Goal: Task Accomplishment & Management: Complete application form

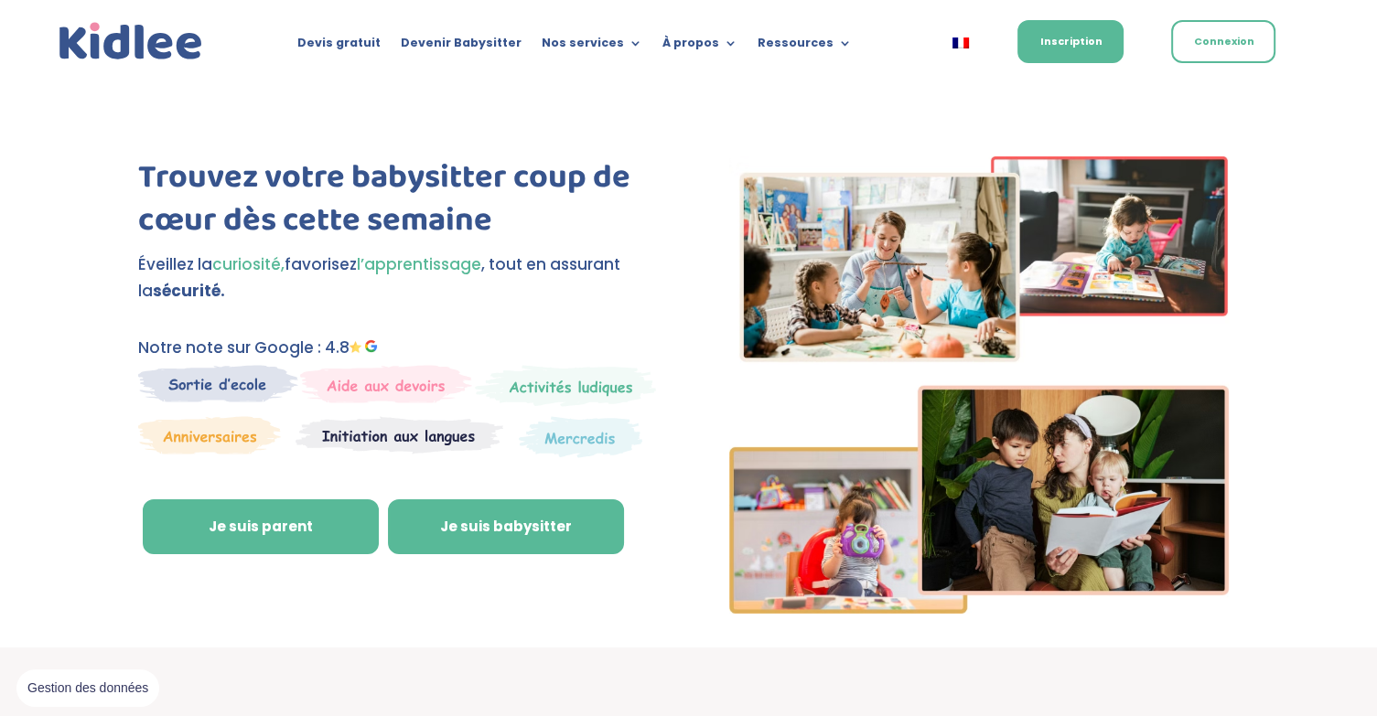
click at [503, 535] on link "Je suis babysitter" at bounding box center [506, 527] width 236 height 55
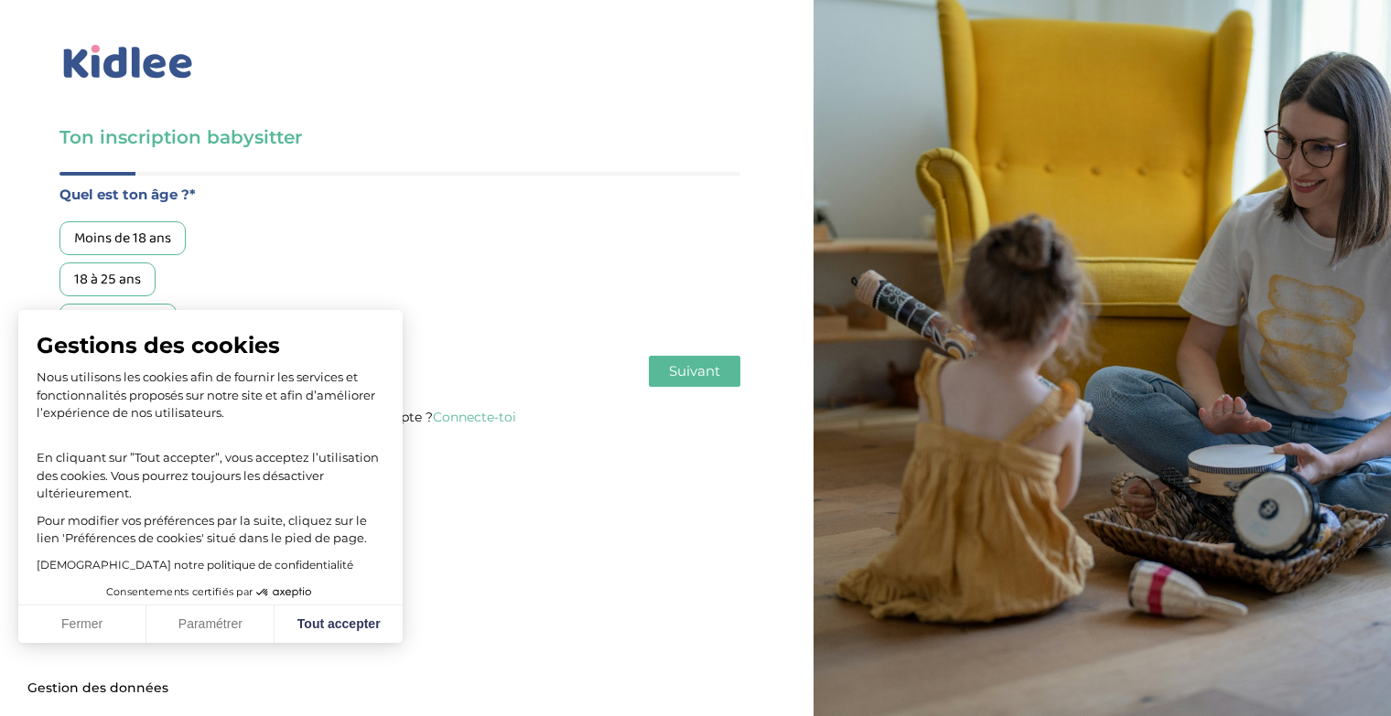
click at [140, 268] on div "18 à 25 ans" at bounding box center [107, 280] width 96 height 34
click at [340, 628] on button "Tout accepter" at bounding box center [339, 625] width 128 height 38
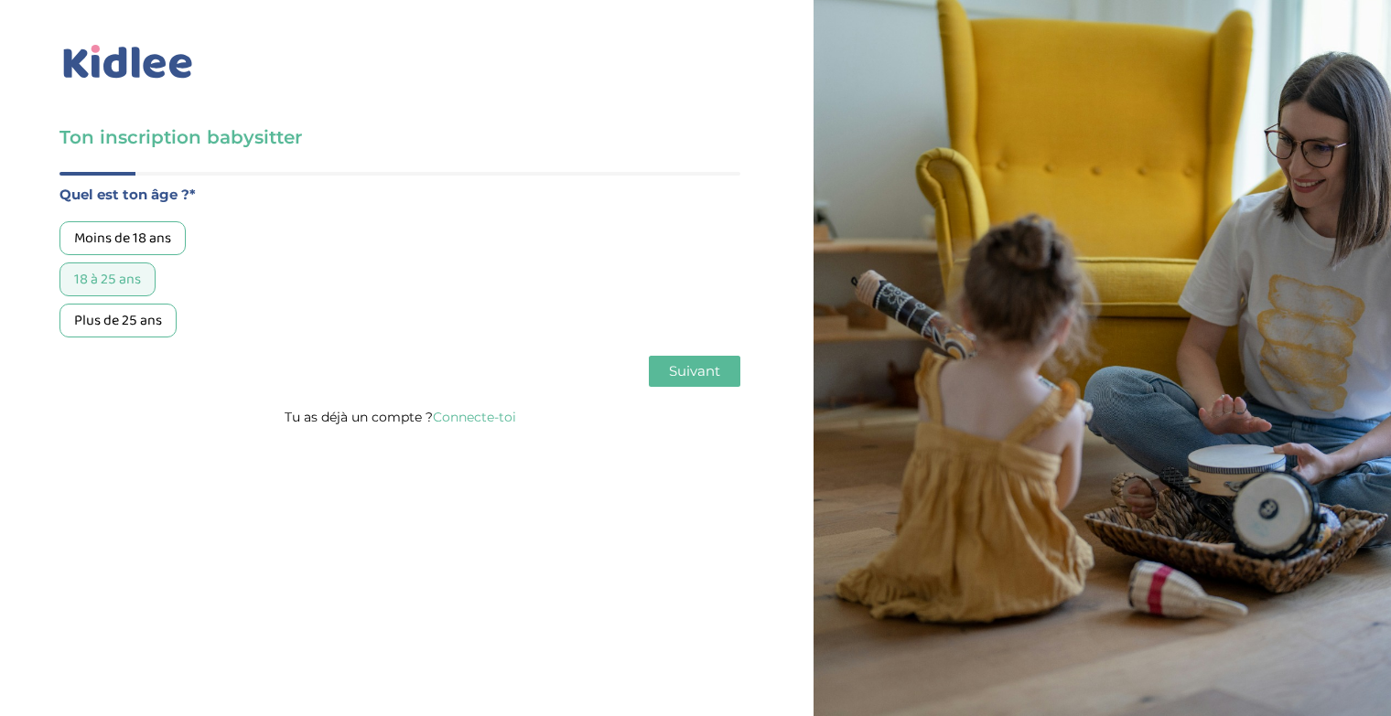
click at [706, 368] on span "Suivant" at bounding box center [694, 370] width 51 height 17
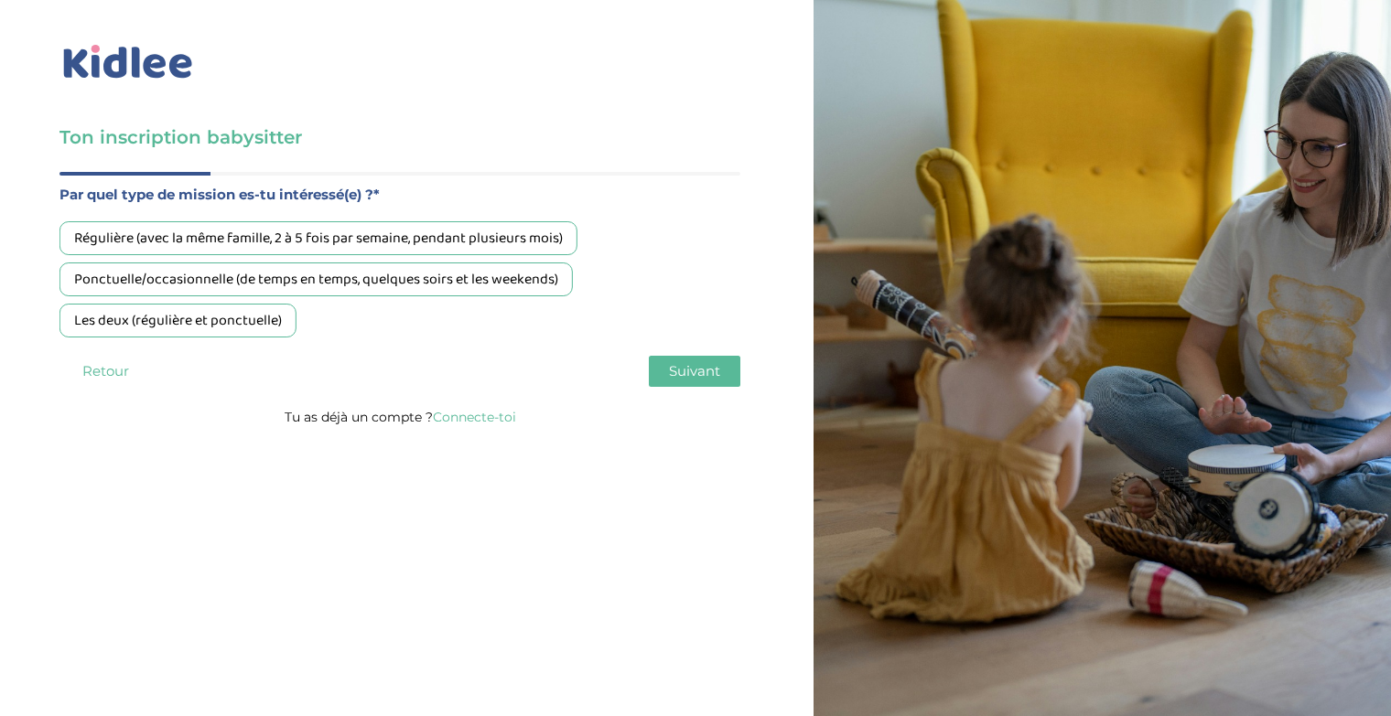
click at [527, 268] on div "Ponctuelle/occasionnelle (de temps en temps, quelques soirs et les weekends)" at bounding box center [315, 280] width 513 height 34
click at [255, 319] on div "Les deux (régulière et ponctuelle)" at bounding box center [177, 321] width 237 height 34
click at [680, 383] on button "Suivant" at bounding box center [695, 371] width 92 height 31
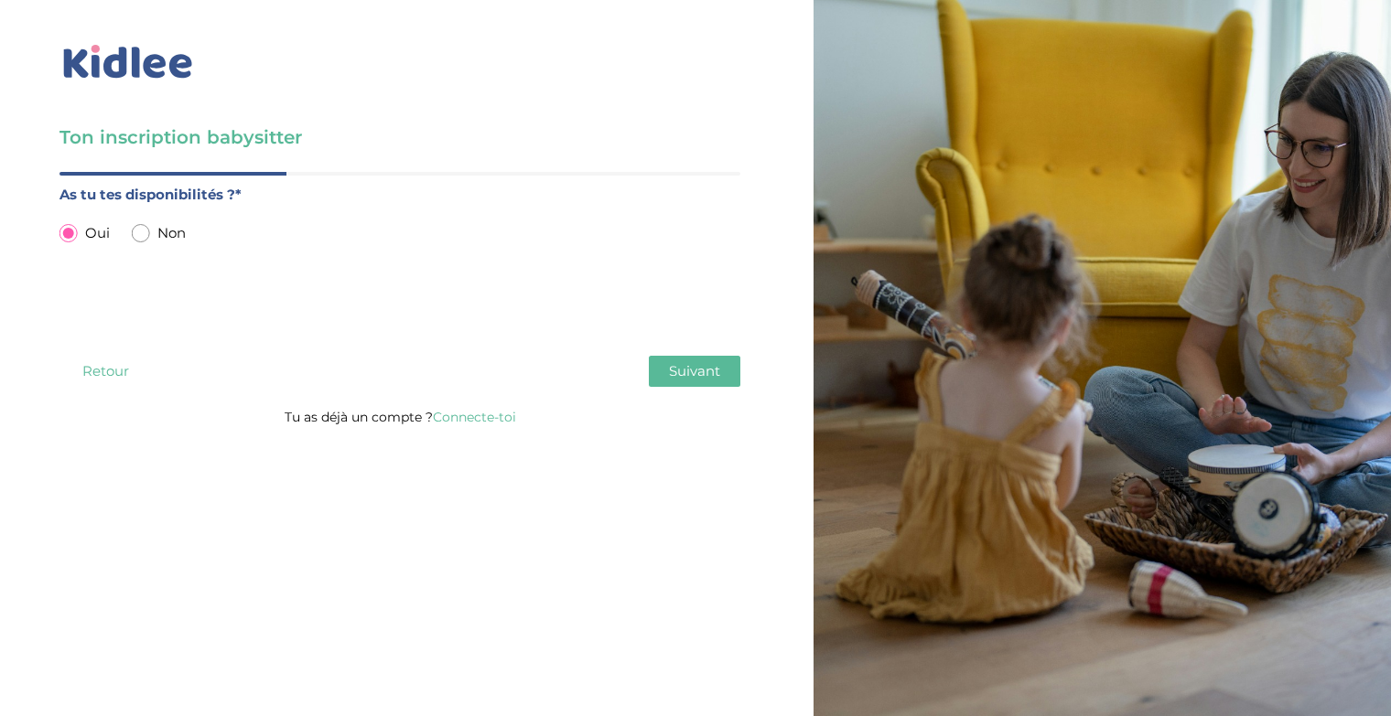
click at [694, 382] on button "Suivant" at bounding box center [695, 371] width 92 height 31
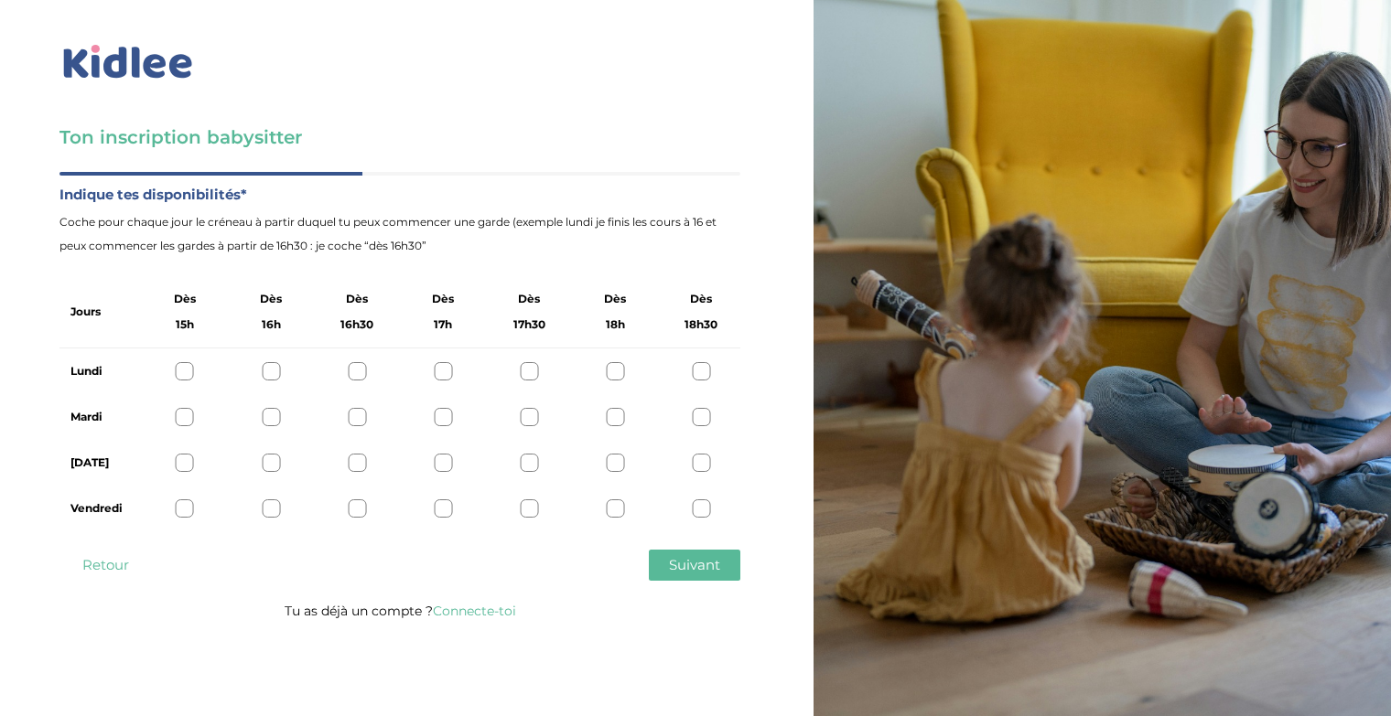
click at [183, 371] on div at bounding box center [185, 371] width 18 height 18
click at [180, 409] on div at bounding box center [185, 417] width 18 height 18
click at [186, 453] on div "Jeudi" at bounding box center [399, 463] width 681 height 46
click at [185, 465] on div at bounding box center [185, 463] width 18 height 18
click at [187, 510] on div at bounding box center [185, 509] width 18 height 18
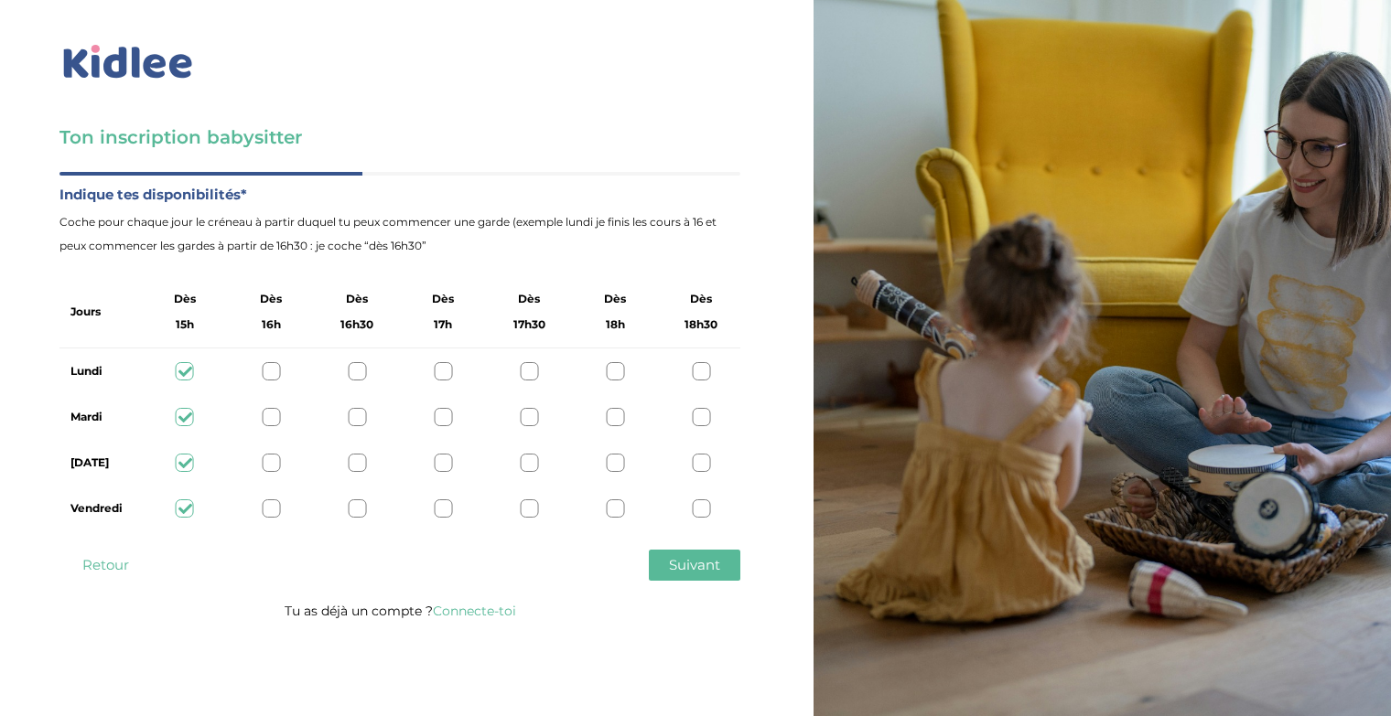
click at [701, 555] on button "Suivant" at bounding box center [695, 565] width 92 height 31
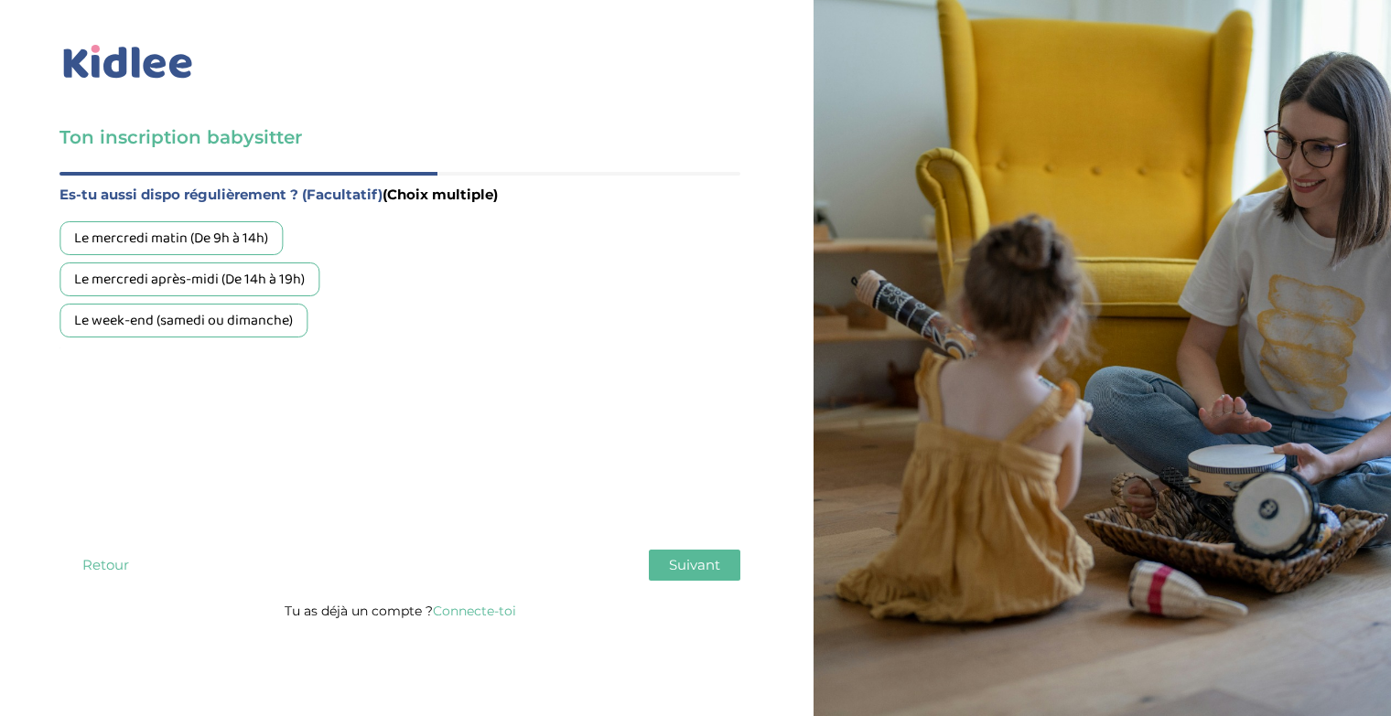
click at [296, 315] on div "Le week-end (samedi ou dimanche)" at bounding box center [183, 321] width 248 height 34
click at [255, 237] on div "Le mercredi matin (De 9h à 14h)" at bounding box center [170, 238] width 223 height 34
click at [272, 277] on div "Le mercredi après-midi (De 14h à 19h)" at bounding box center [189, 280] width 260 height 34
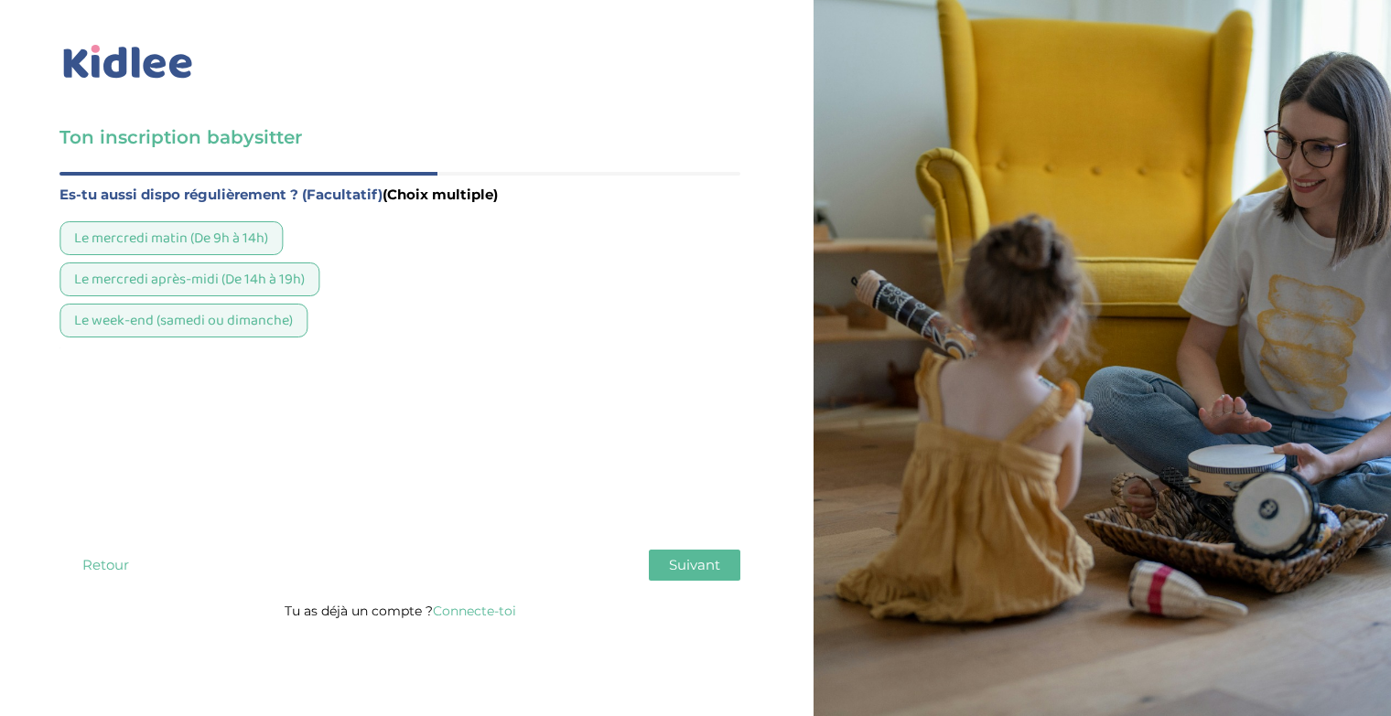
click at [693, 557] on span "Suivant" at bounding box center [694, 564] width 51 height 17
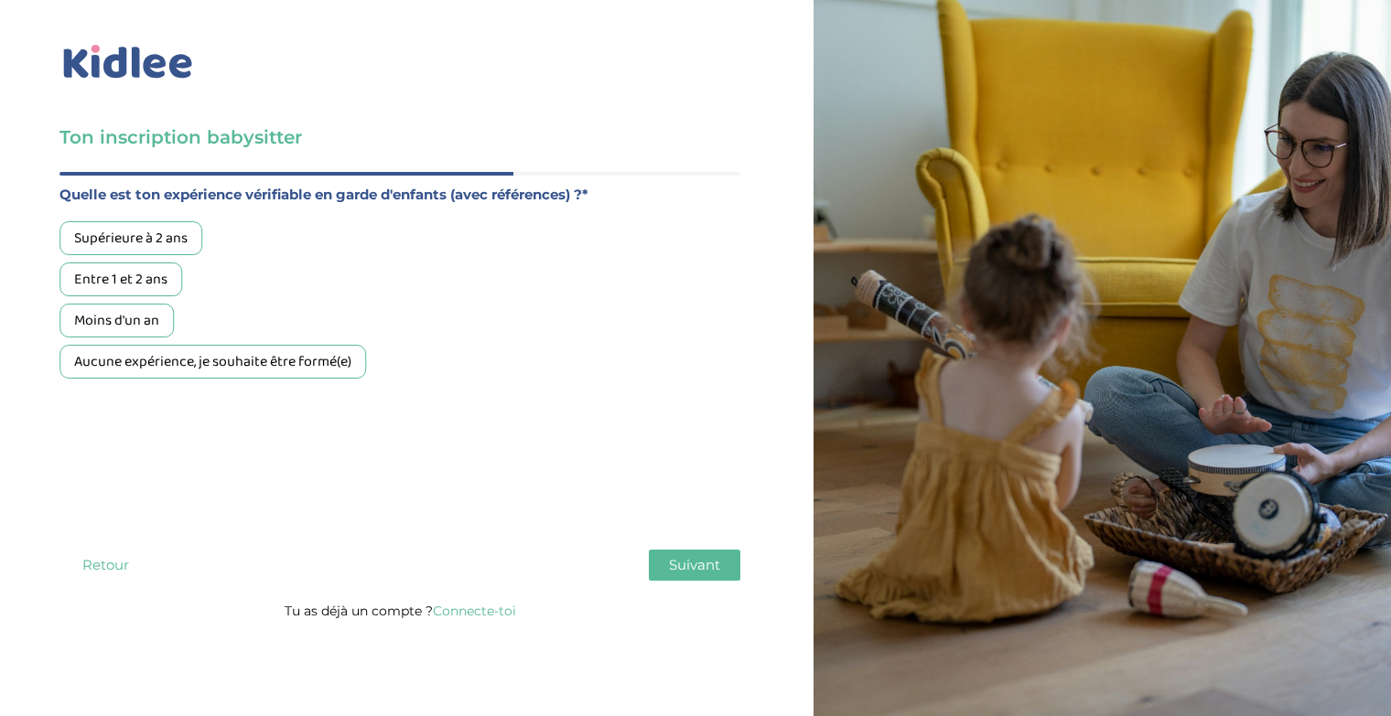
click at [165, 233] on div "Supérieure à 2 ans" at bounding box center [130, 238] width 143 height 34
click at [133, 313] on div "Moins d'un an" at bounding box center [116, 321] width 114 height 34
click at [133, 286] on div "Entre 1 et 2 ans" at bounding box center [120, 280] width 123 height 34
click at [126, 249] on div "Supérieure à 2 ans" at bounding box center [130, 238] width 143 height 34
click at [183, 314] on div "Supérieure à 2 ans Entre 1 et 2 ans Moins d'un an Aucune expérience, je souhait…" at bounding box center [399, 299] width 681 height 157
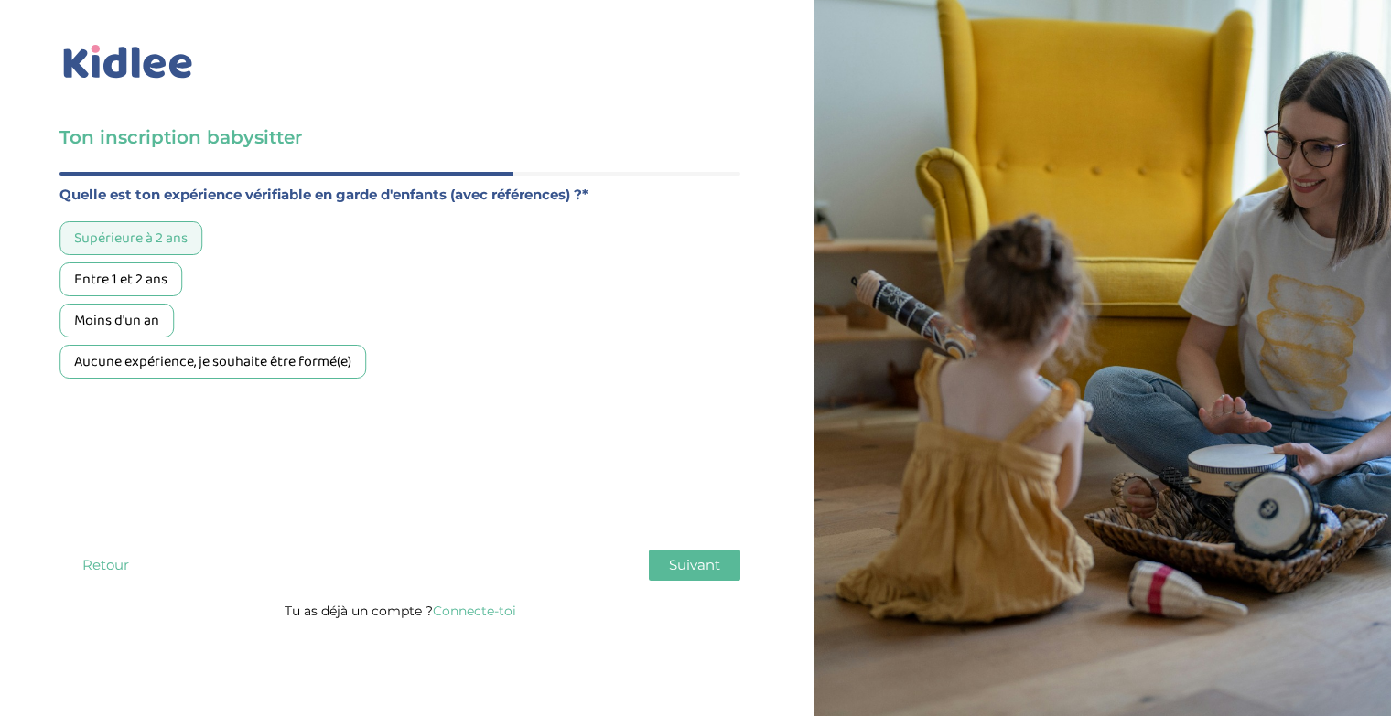
click at [154, 307] on div "Moins d'un an" at bounding box center [116, 321] width 114 height 34
click at [140, 252] on div "Supérieure à 2 ans" at bounding box center [130, 238] width 143 height 34
click at [688, 562] on span "Suivant" at bounding box center [694, 564] width 51 height 17
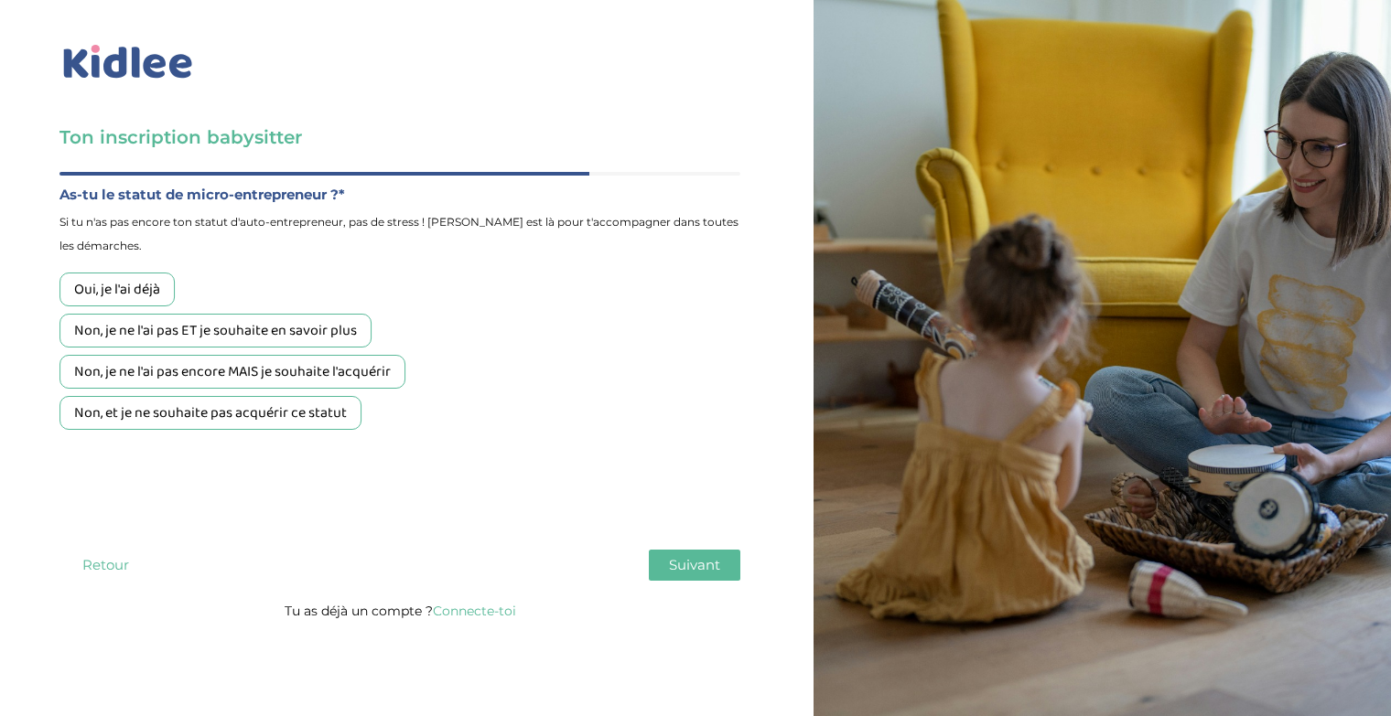
click at [323, 403] on div "Non, et je ne souhaite pas acquérir ce statut" at bounding box center [210, 413] width 302 height 34
click at [692, 559] on span "Suivant" at bounding box center [694, 564] width 51 height 17
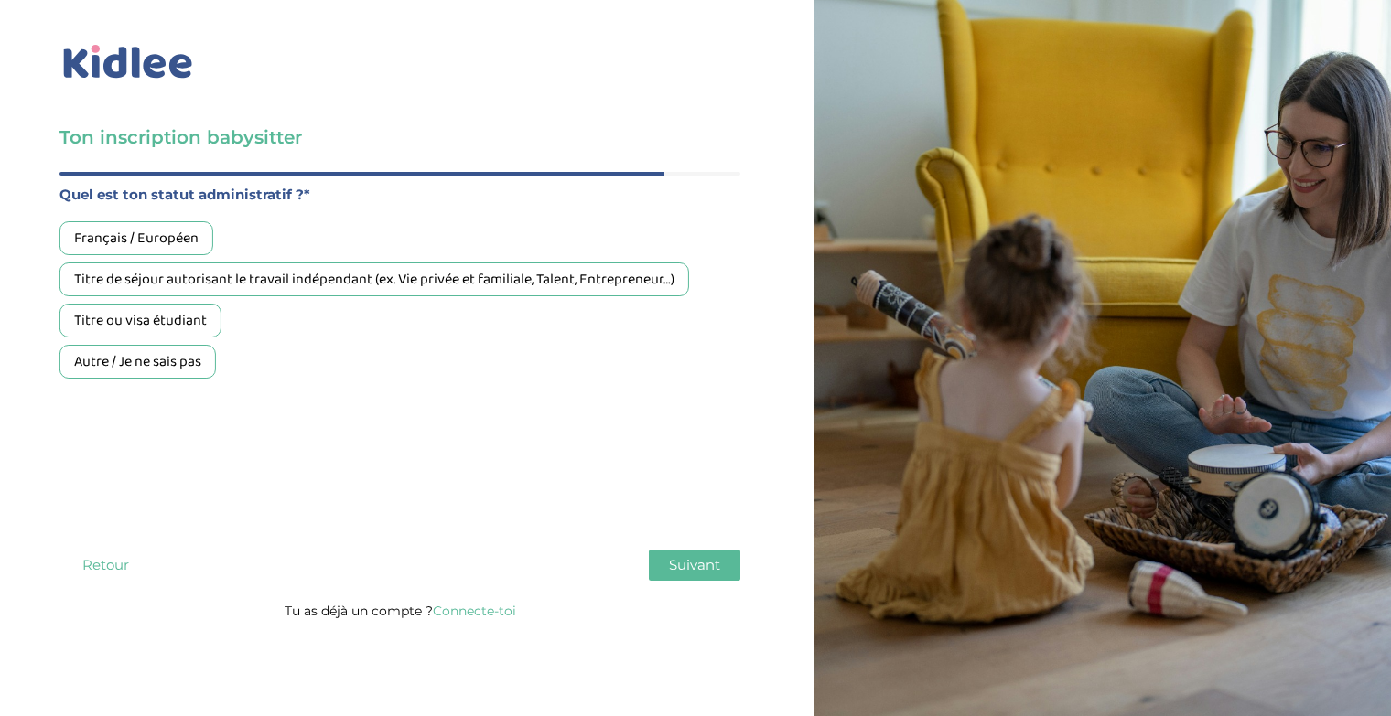
click at [496, 270] on div "Titre de séjour autorisant le travail indépendant (ex. Vie privée et familiale,…" at bounding box center [374, 280] width 630 height 34
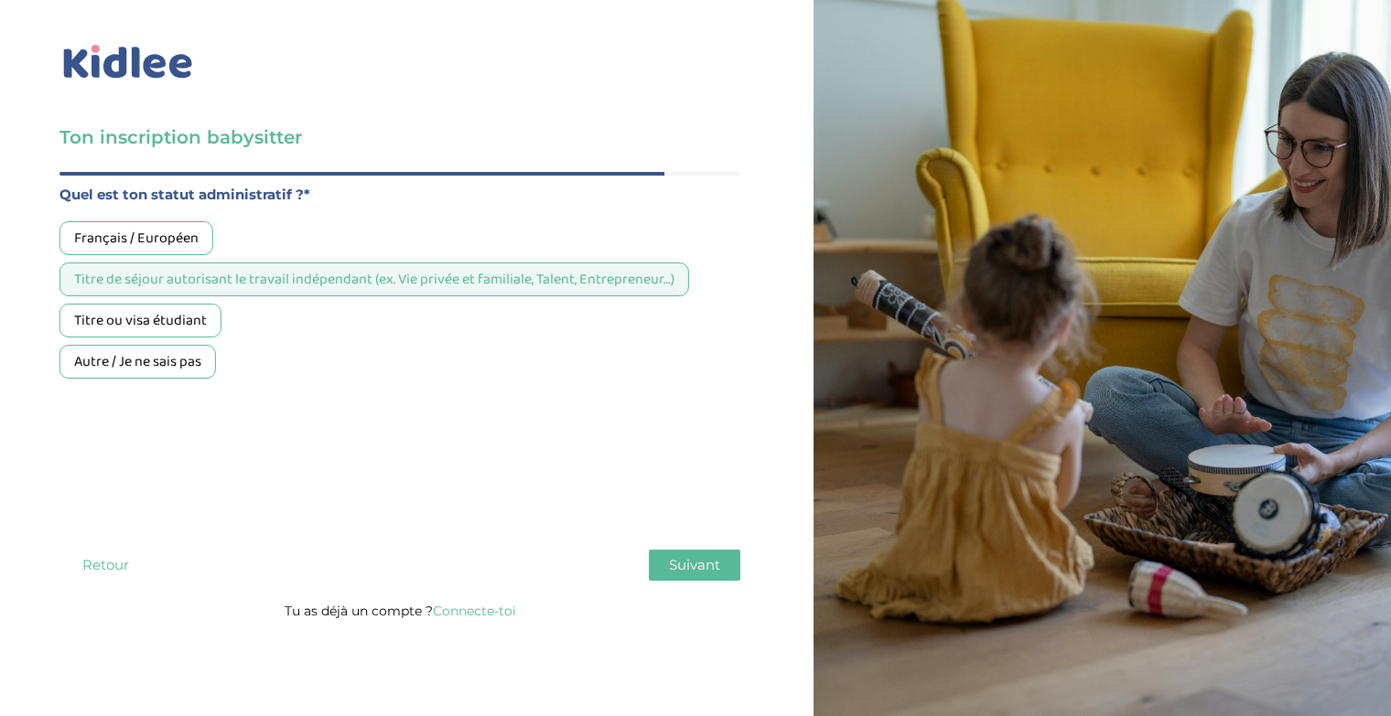
click at [678, 556] on span "Suivant" at bounding box center [694, 564] width 51 height 17
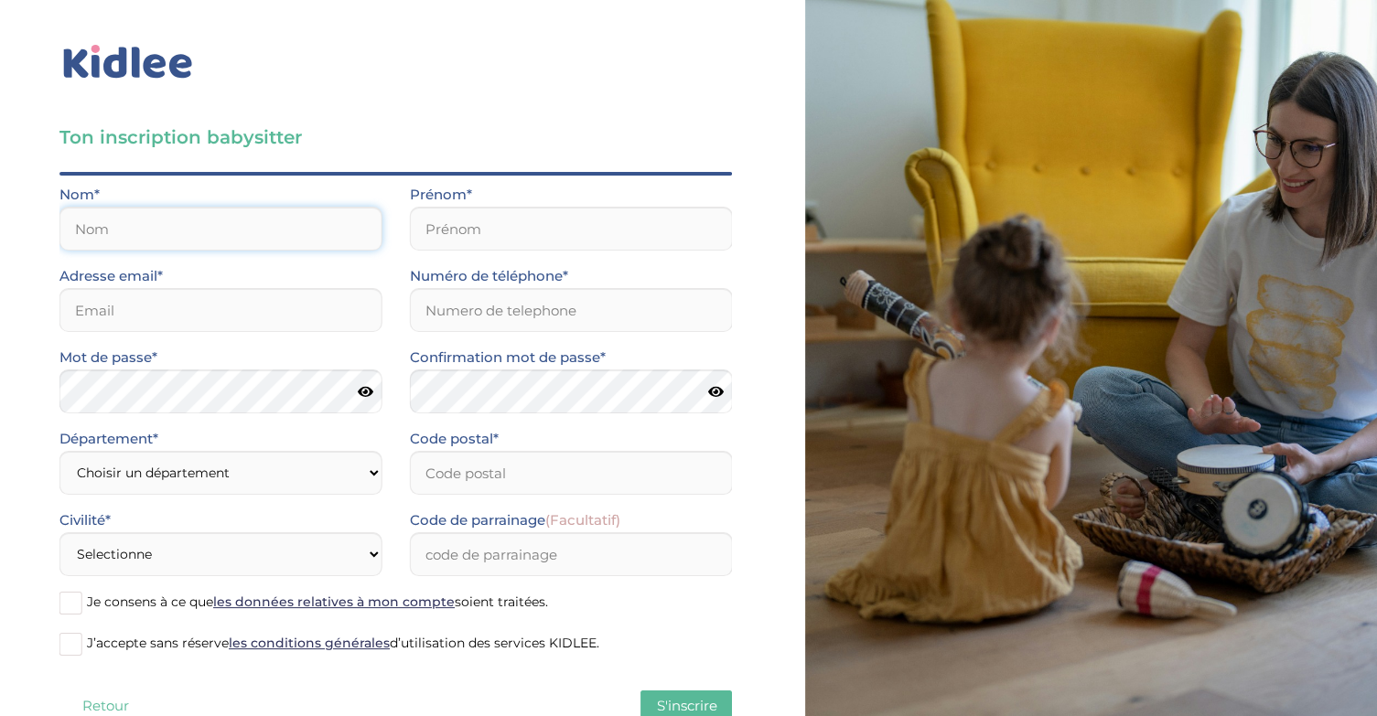
click at [318, 212] on input "text" at bounding box center [220, 229] width 323 height 44
type input "M"
type input "Kosgei"
click at [472, 242] on input "text" at bounding box center [571, 229] width 323 height 44
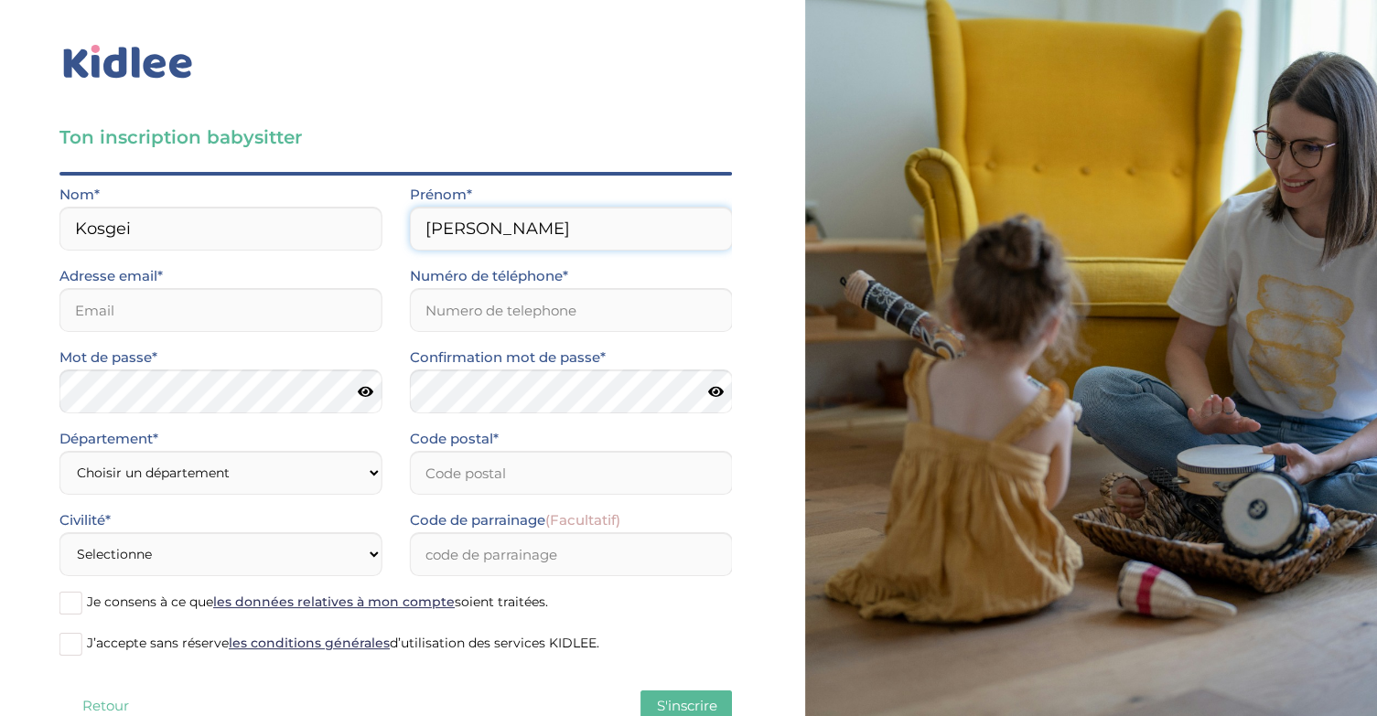
type input "Maureen"
click at [331, 302] on input "email" at bounding box center [220, 310] width 323 height 44
type input "princi.oko@outlook.fr"
click at [512, 303] on input "Numéro de téléphone*" at bounding box center [571, 310] width 323 height 44
type input "0781907073"
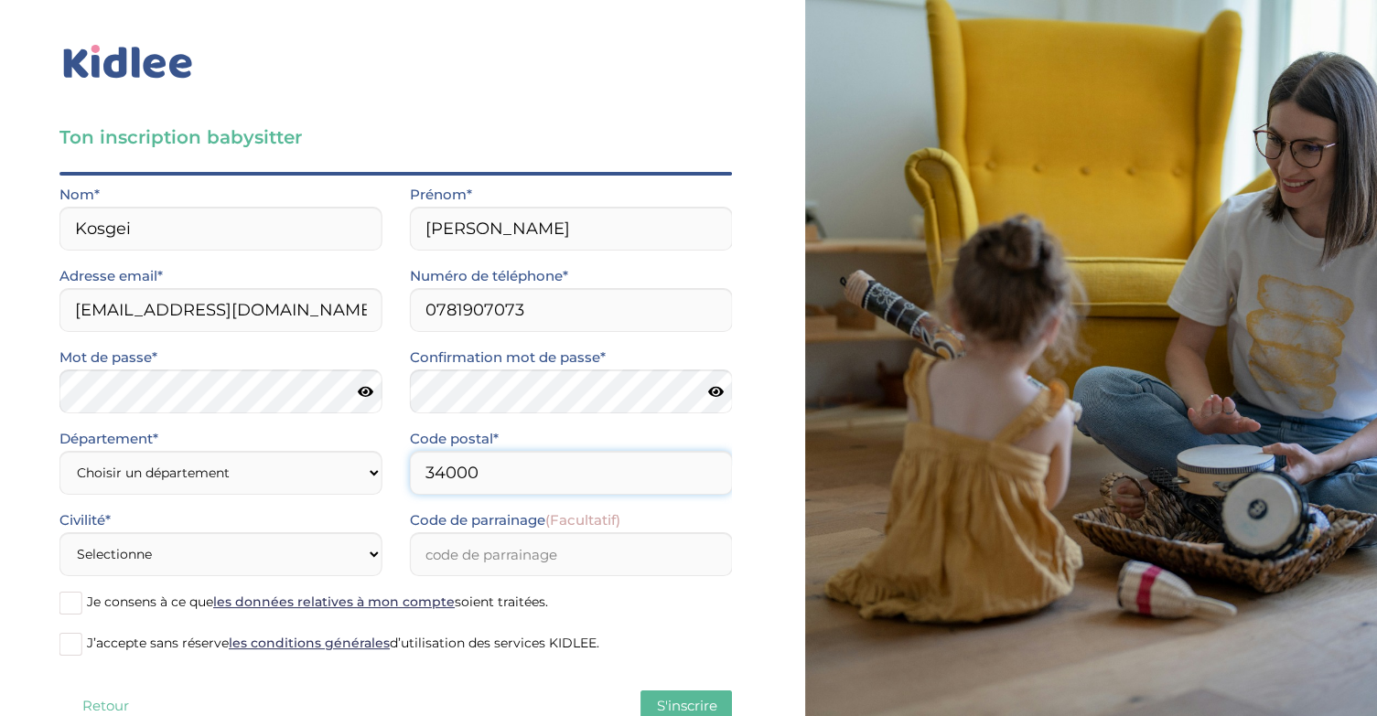
click at [492, 480] on input "34000" at bounding box center [571, 473] width 323 height 44
type input "3"
type input "92400"
drag, startPoint x: 88, startPoint y: 414, endPoint x: 443, endPoint y: 424, distance: 355.2
click at [443, 424] on div "Confirmation mot de passe*" at bounding box center [571, 386] width 350 height 81
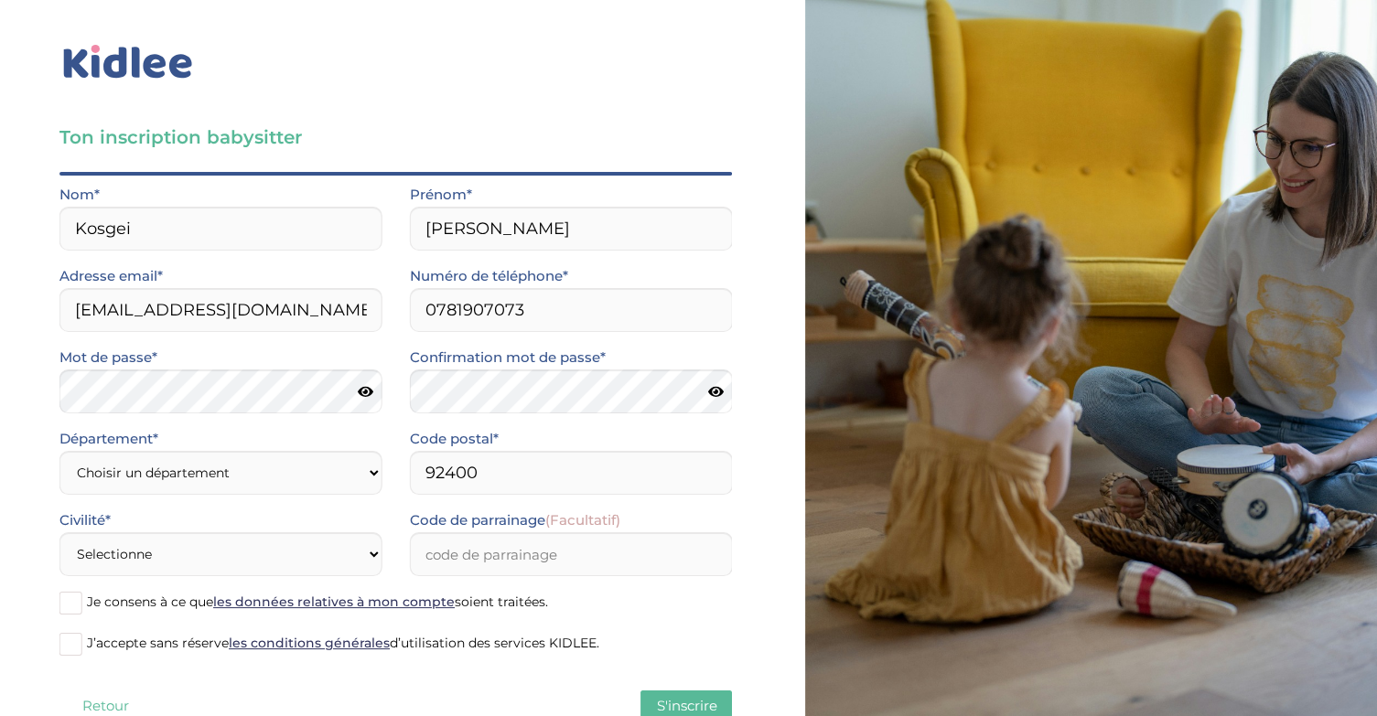
click at [358, 397] on icon at bounding box center [366, 392] width 16 height 14
click at [288, 490] on select "Choisir un département Paris (75) Hauts-de-Seine (92) Yvelines (78) Val-de-Marn…" at bounding box center [220, 473] width 323 height 44
click at [59, 451] on select "Choisir un département Paris (75) Hauts-de-Seine (92) Yvelines (78) Val-de-Marn…" at bounding box center [220, 473] width 323 height 44
click at [366, 477] on select "Choisir un département Paris (75) Hauts-de-Seine (92) Yvelines (78) Val-de-Marn…" at bounding box center [220, 473] width 323 height 44
select select "92"
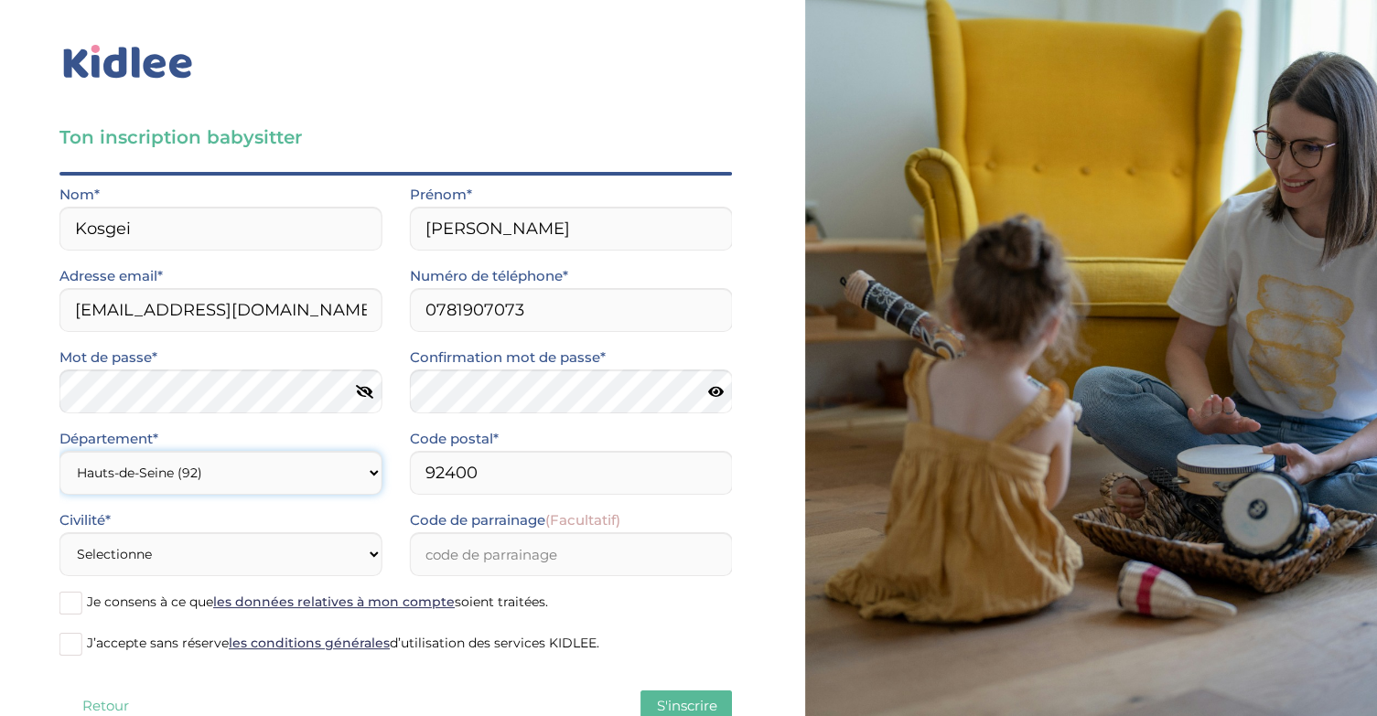
click at [59, 451] on select "Choisir un département Paris (75) Hauts-de-Seine (92) Yvelines (78) Val-de-Marn…" at bounding box center [220, 473] width 323 height 44
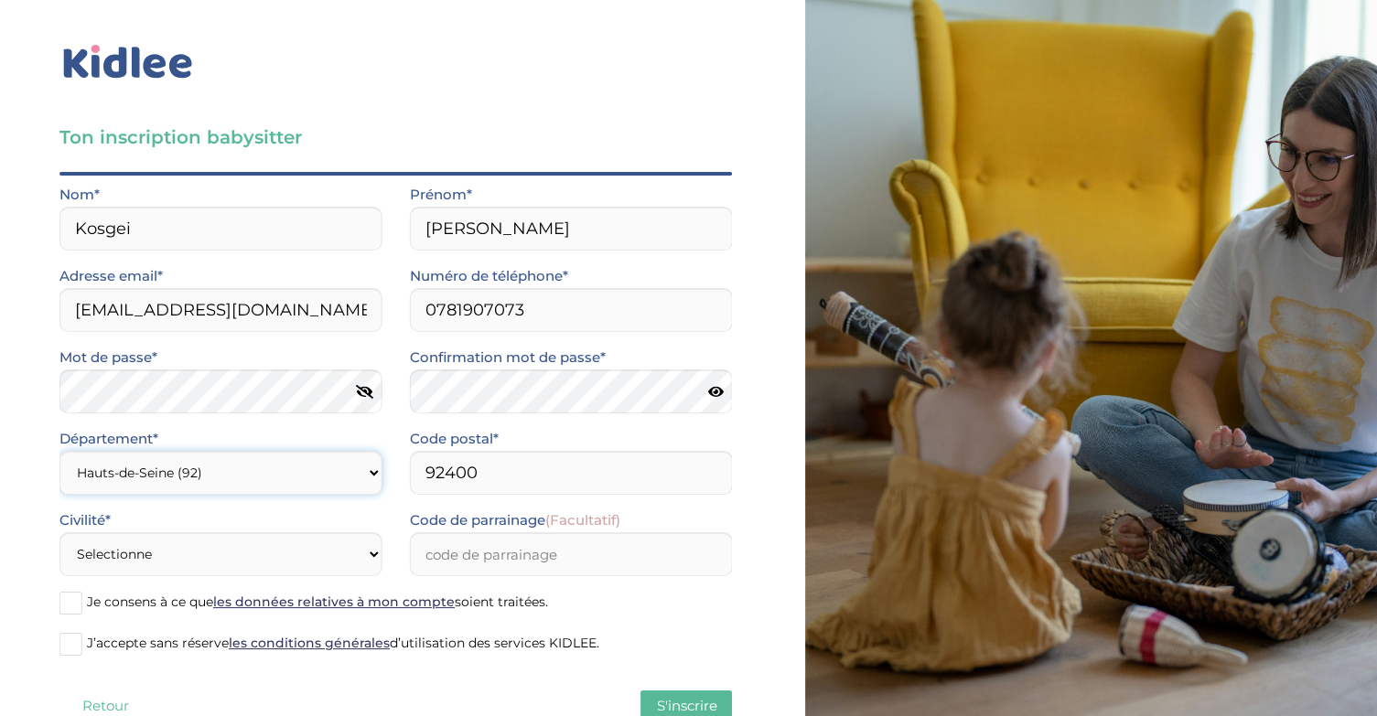
scroll to position [57, 0]
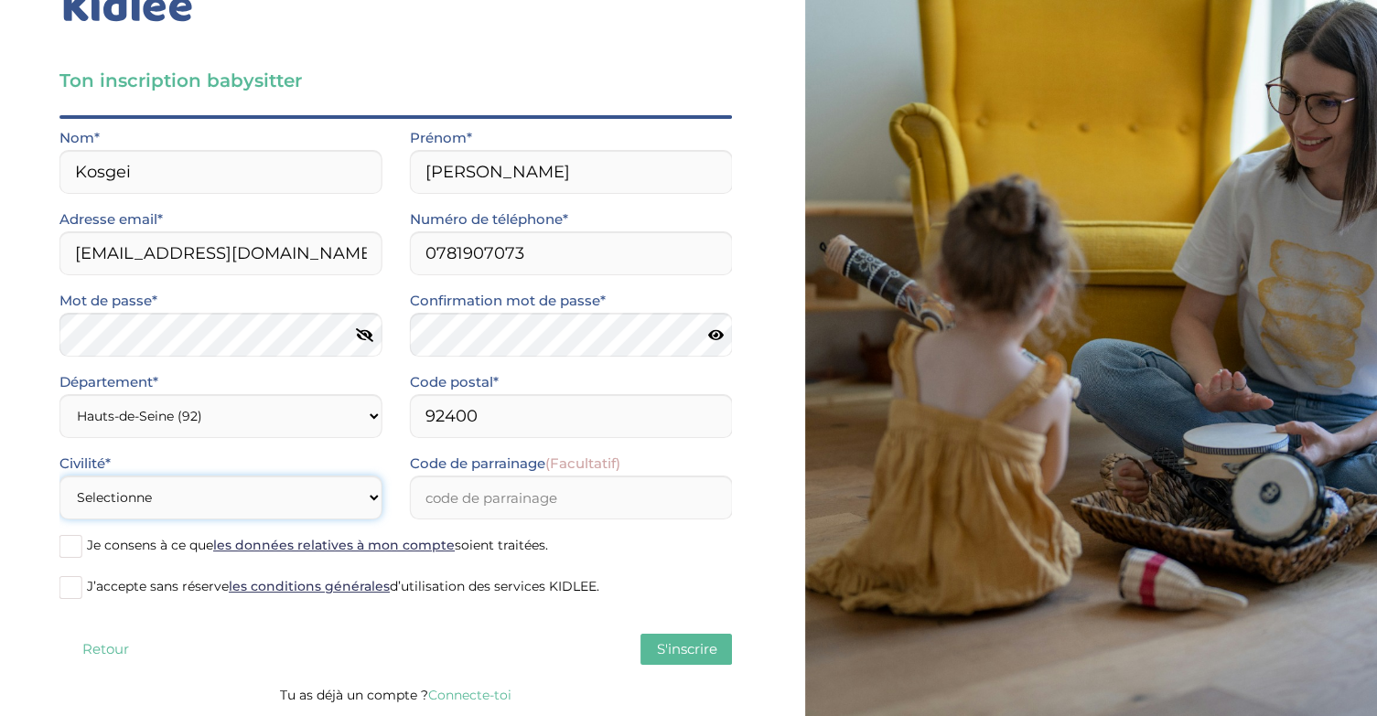
click at [355, 498] on select "Selectionne Mr Mme" at bounding box center [220, 498] width 323 height 44
select select "1"
click at [59, 476] on select "Selectionne Mr Mme" at bounding box center [220, 498] width 323 height 44
click at [73, 541] on span at bounding box center [70, 546] width 23 height 23
click at [0, 0] on input "Je consens à ce que les données relatives à mon compte soient traitées." at bounding box center [0, 0] width 0 height 0
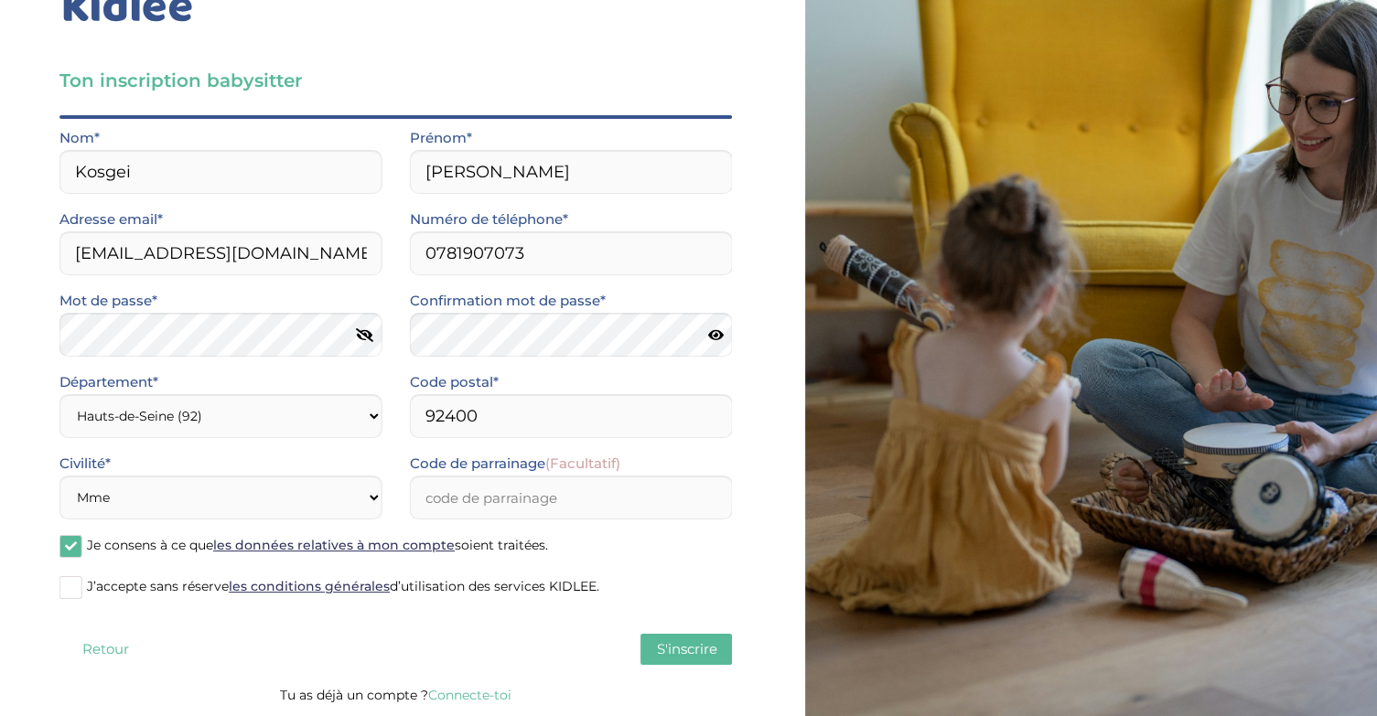
click at [64, 578] on span at bounding box center [70, 587] width 23 height 23
click at [0, 0] on input "J’accepte sans réserve les conditions générales d’utilisation des services KIDL…" at bounding box center [0, 0] width 0 height 0
click at [669, 652] on span "S'inscrire" at bounding box center [686, 649] width 60 height 17
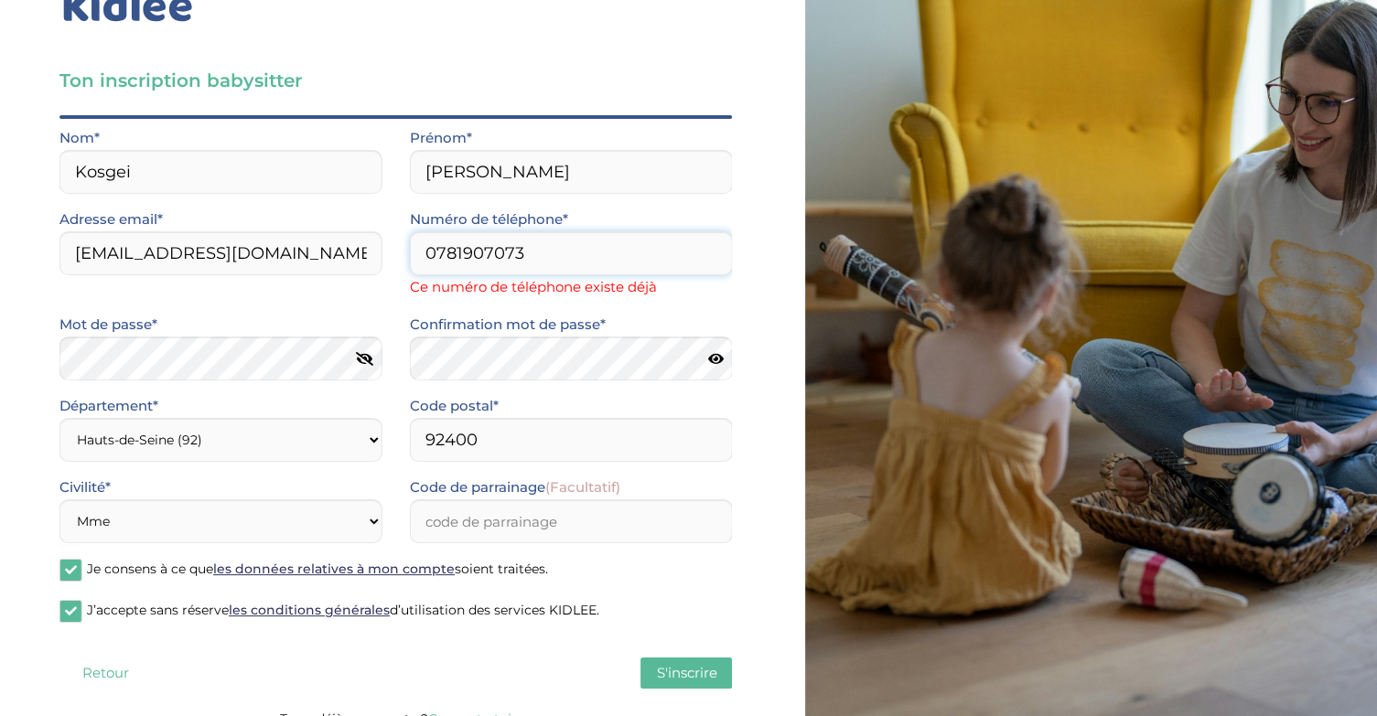
click at [557, 258] on input "0781907073" at bounding box center [571, 254] width 323 height 44
click at [586, 252] on input "0781907073" at bounding box center [571, 254] width 323 height 44
type input "0"
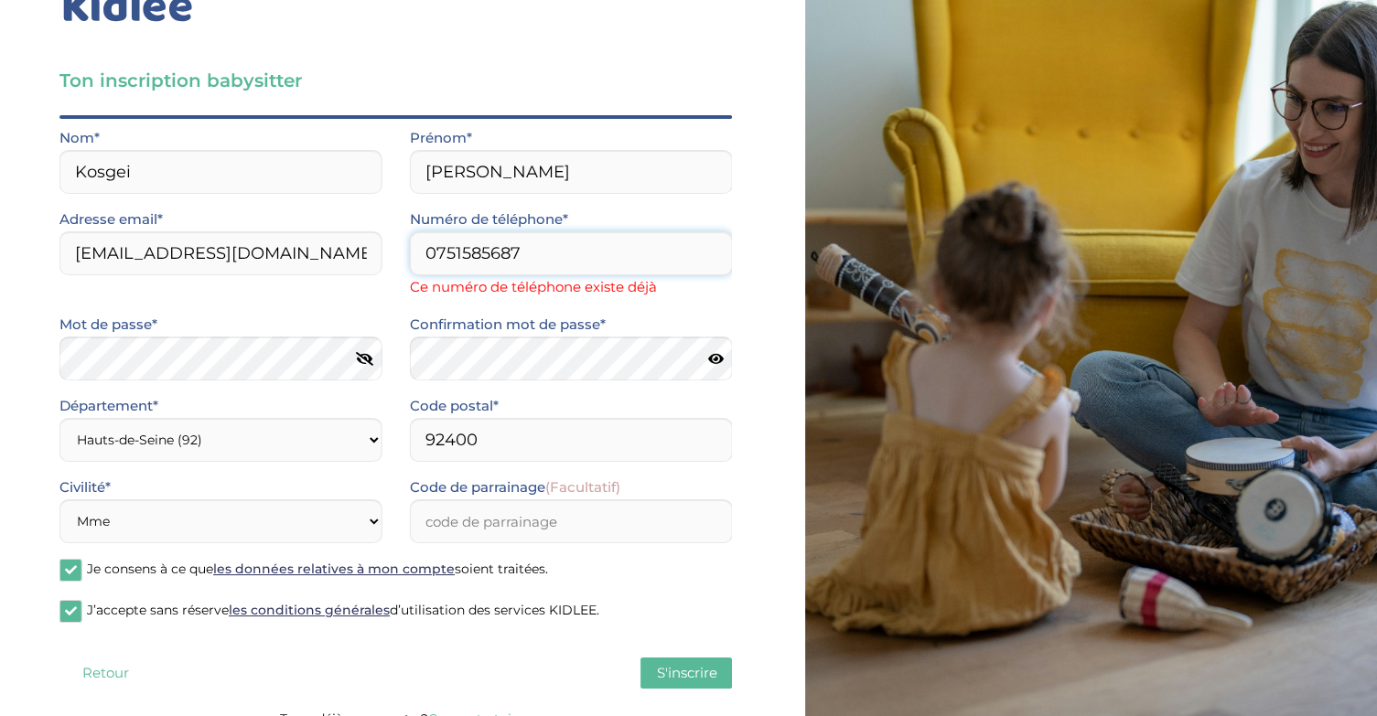
scroll to position [81, 0]
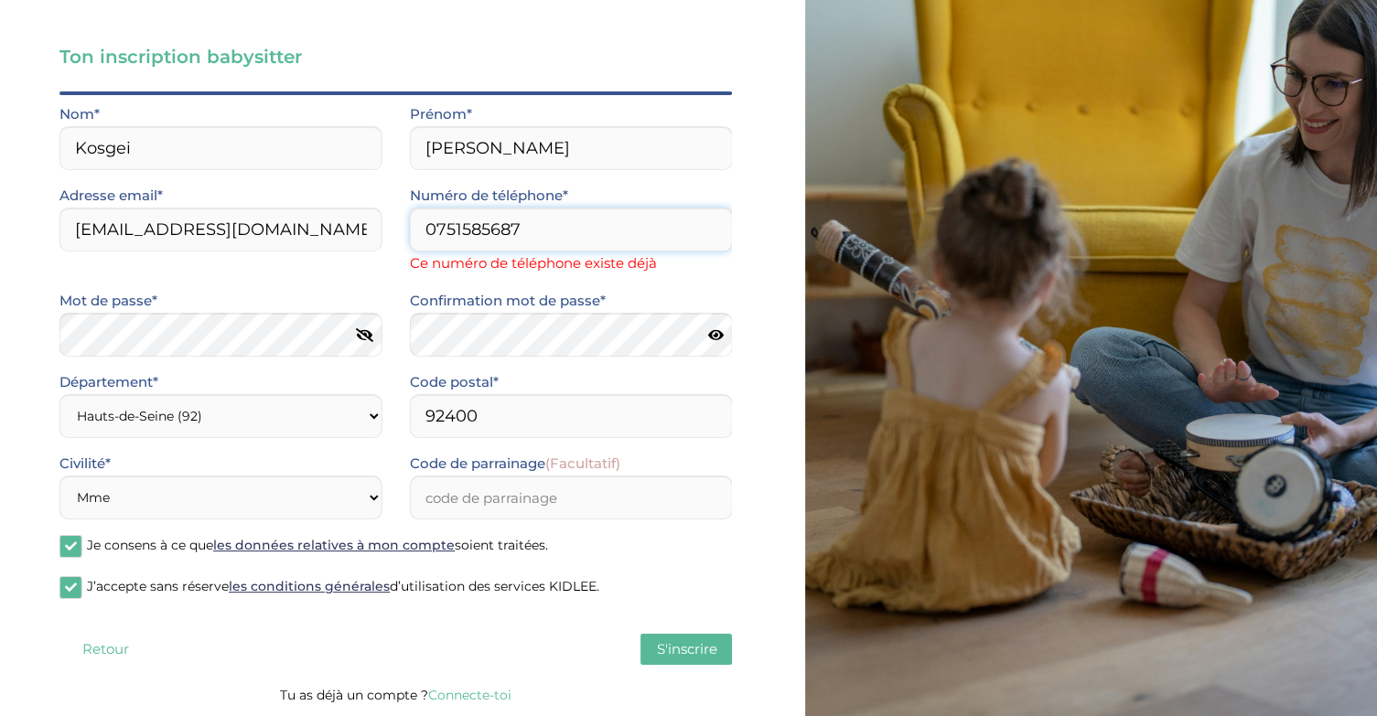
type input "0751585687"
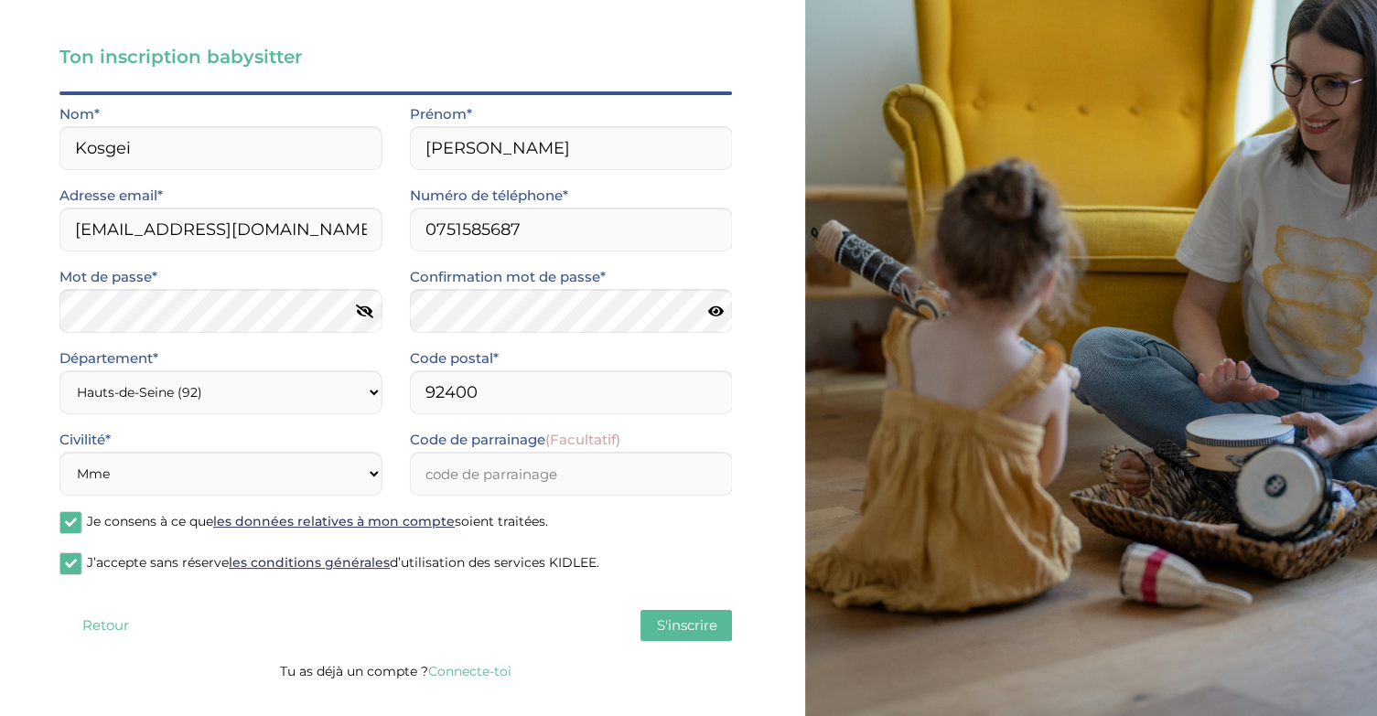
click at [660, 651] on div "Quel est ton âge ?* Moins de 18 ans 18 à 25 ans Plus de 25 ans Par quel type de…" at bounding box center [395, 376] width 673 height 568
click at [664, 620] on span "S'inscrire" at bounding box center [686, 625] width 60 height 17
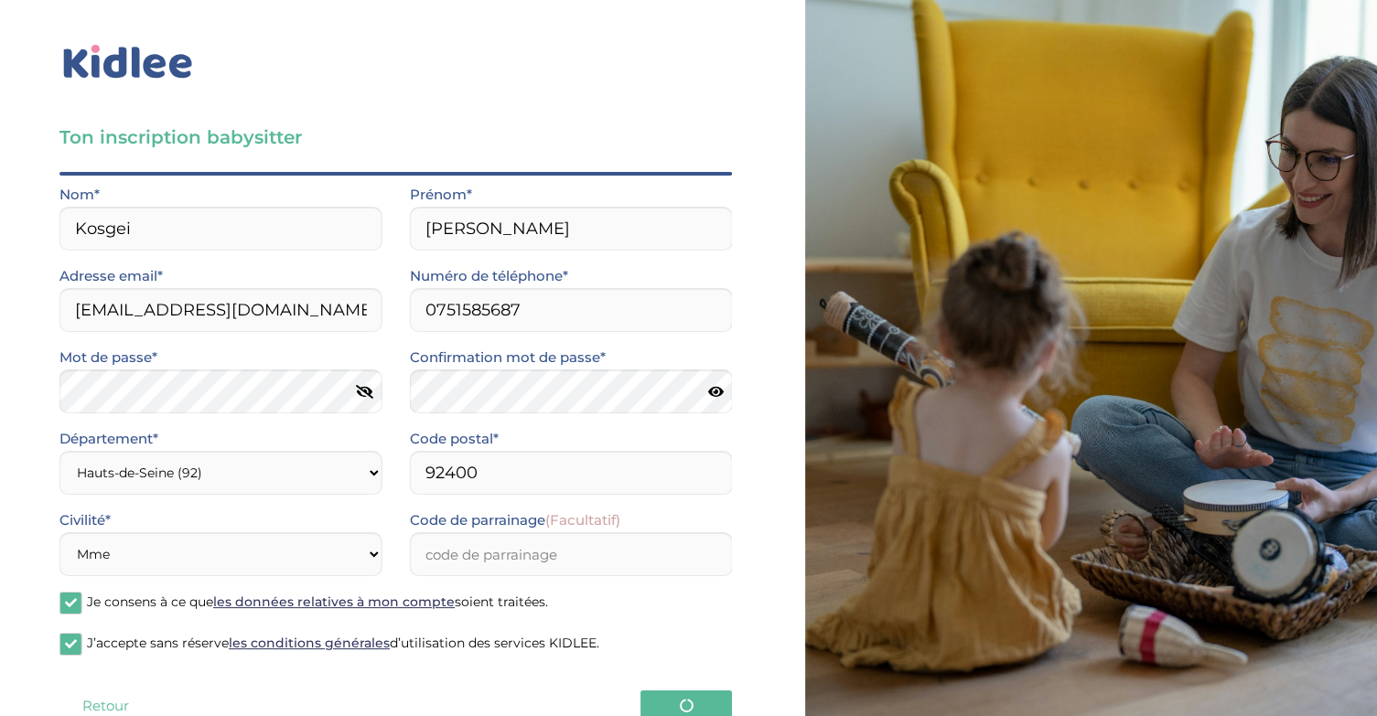
scroll to position [57, 0]
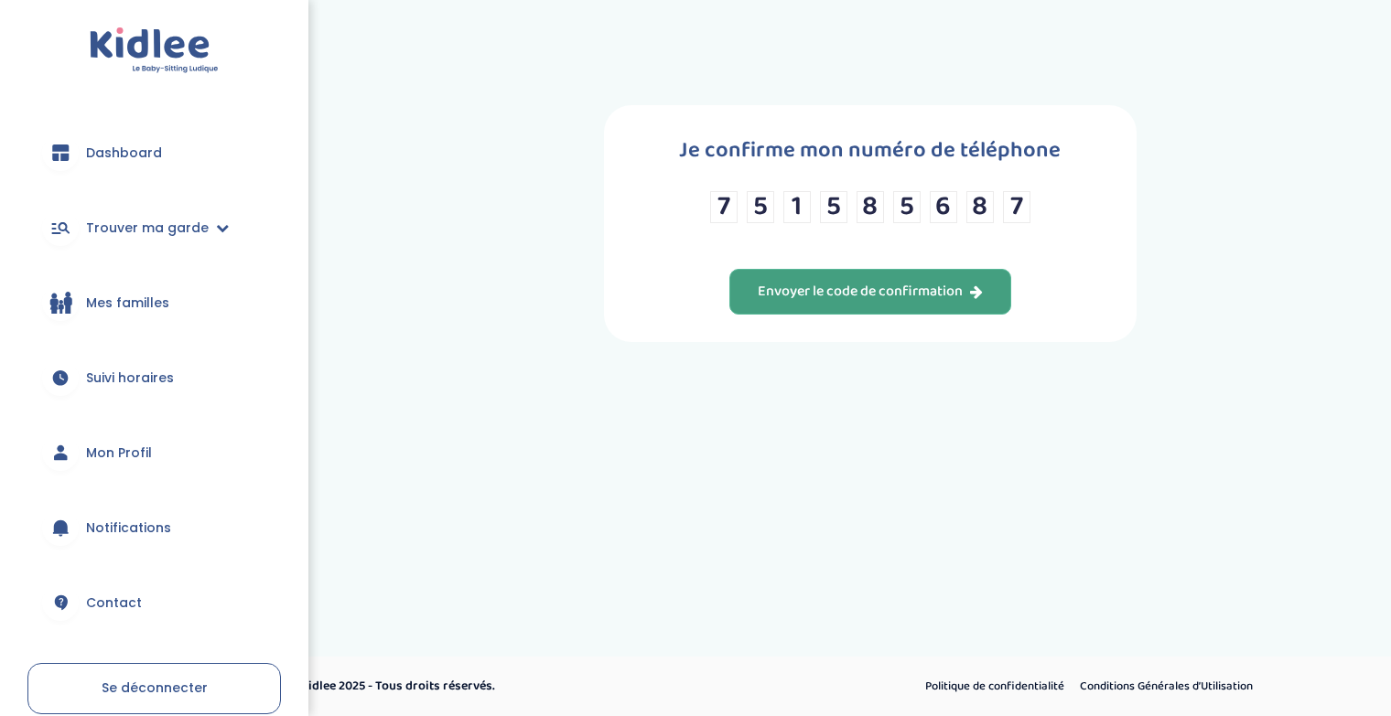
click at [926, 296] on div "Envoyer le code de confirmation" at bounding box center [870, 292] width 225 height 21
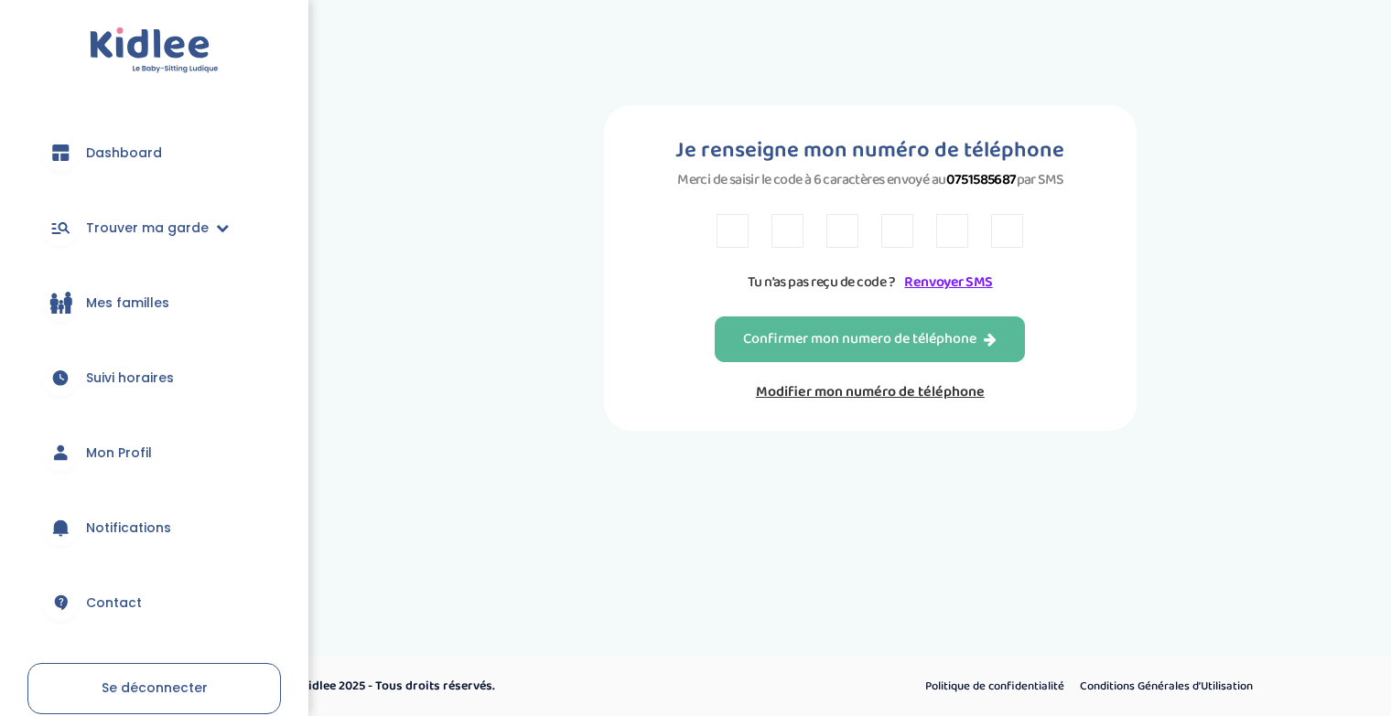
click at [738, 260] on div "Tu n’as pas reçu de code ? Renvoyer SMS" at bounding box center [869, 254] width 307 height 80
click at [731, 239] on input "text" at bounding box center [732, 231] width 32 height 34
click at [946, 276] on link "Renvoyer SMS" at bounding box center [948, 282] width 88 height 23
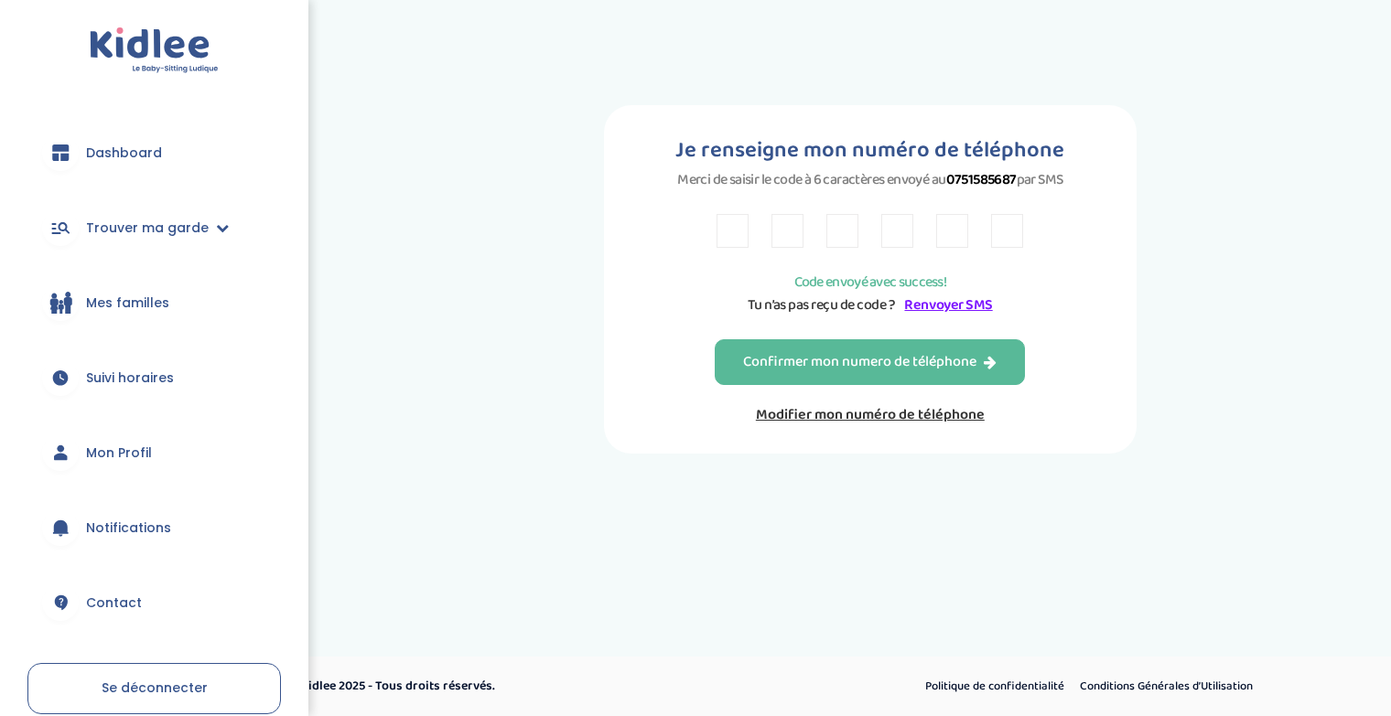
click at [937, 304] on link "Renvoyer SMS" at bounding box center [948, 305] width 88 height 23
click at [1004, 246] on input "text" at bounding box center [1007, 231] width 32 height 34
click at [952, 241] on input "text" at bounding box center [952, 231] width 32 height 34
click at [884, 234] on input "text" at bounding box center [897, 231] width 32 height 34
click at [835, 230] on input "text" at bounding box center [842, 231] width 32 height 34
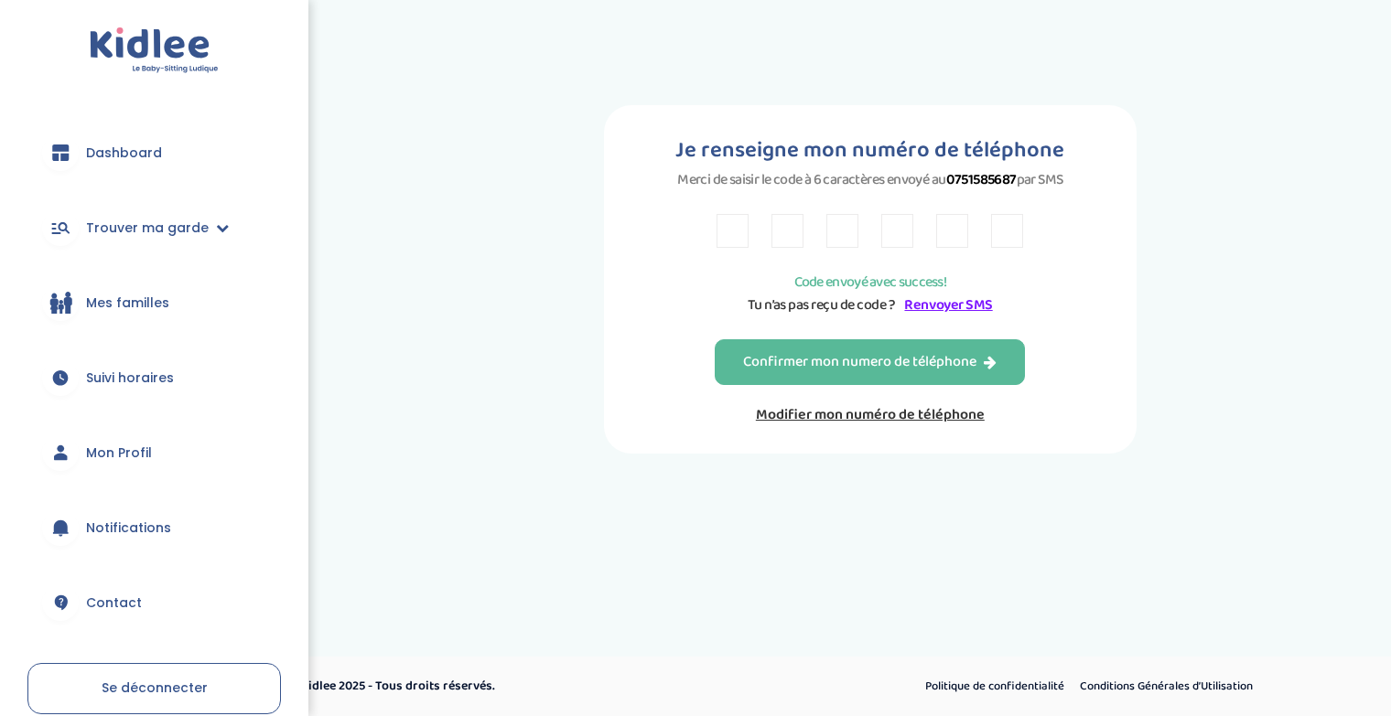
click at [788, 220] on input "text" at bounding box center [787, 231] width 32 height 34
click at [728, 215] on input "text" at bounding box center [732, 231] width 32 height 34
click at [964, 310] on link "Renvoyer SMS" at bounding box center [948, 305] width 88 height 23
click at [1054, 444] on div "Je renseigne mon numéro de téléphone Merci de saisir le code à 6 caractères env…" at bounding box center [870, 279] width 533 height 349
click at [954, 416] on link "Modifier mon numéro de téléphone" at bounding box center [870, 415] width 310 height 23
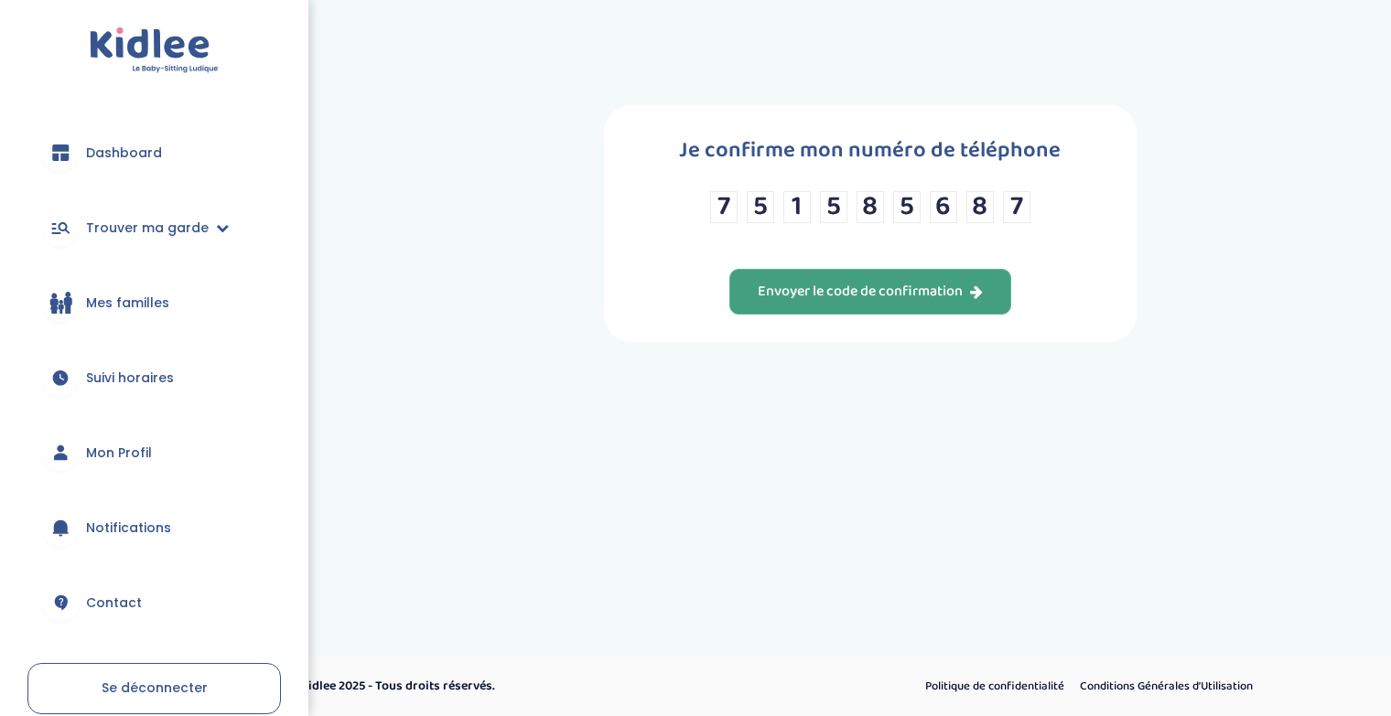
click at [891, 276] on button "Envoyer le code de confirmation" at bounding box center [870, 292] width 282 height 46
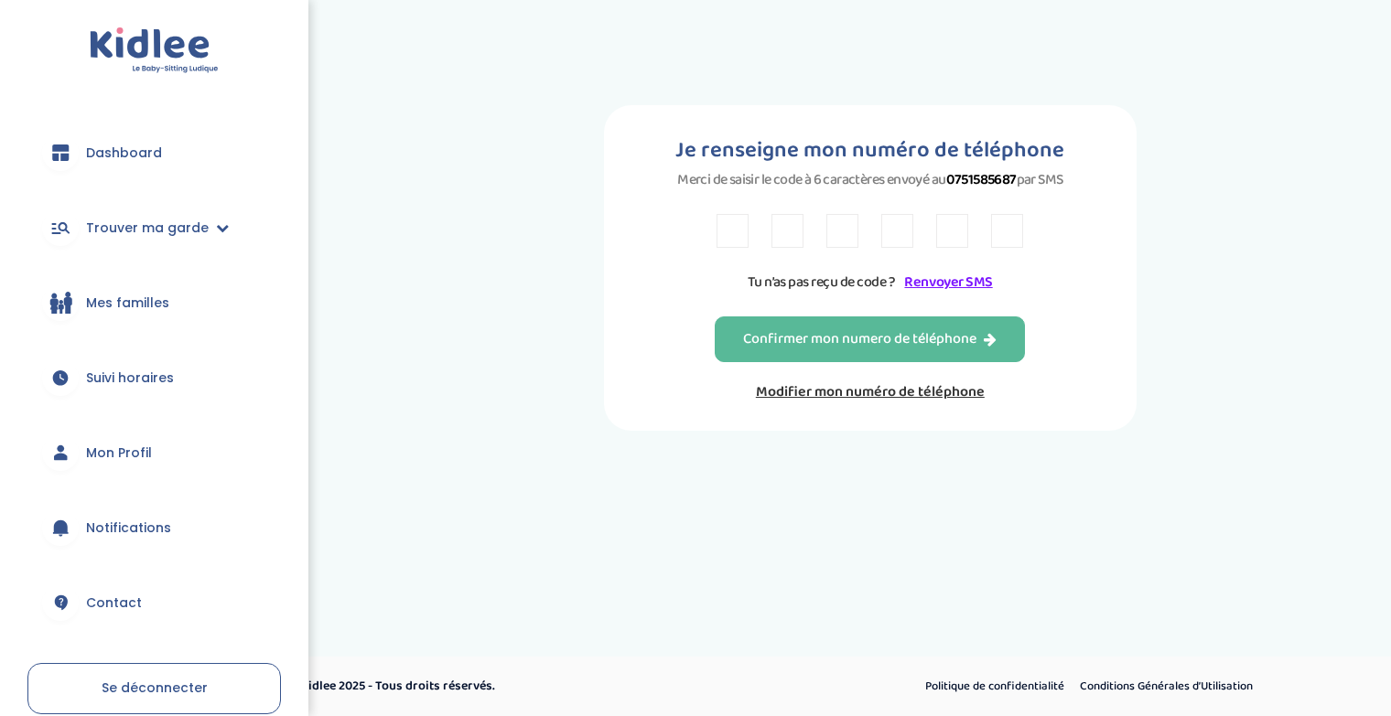
click at [926, 292] on link "Renvoyer SMS" at bounding box center [948, 282] width 88 height 23
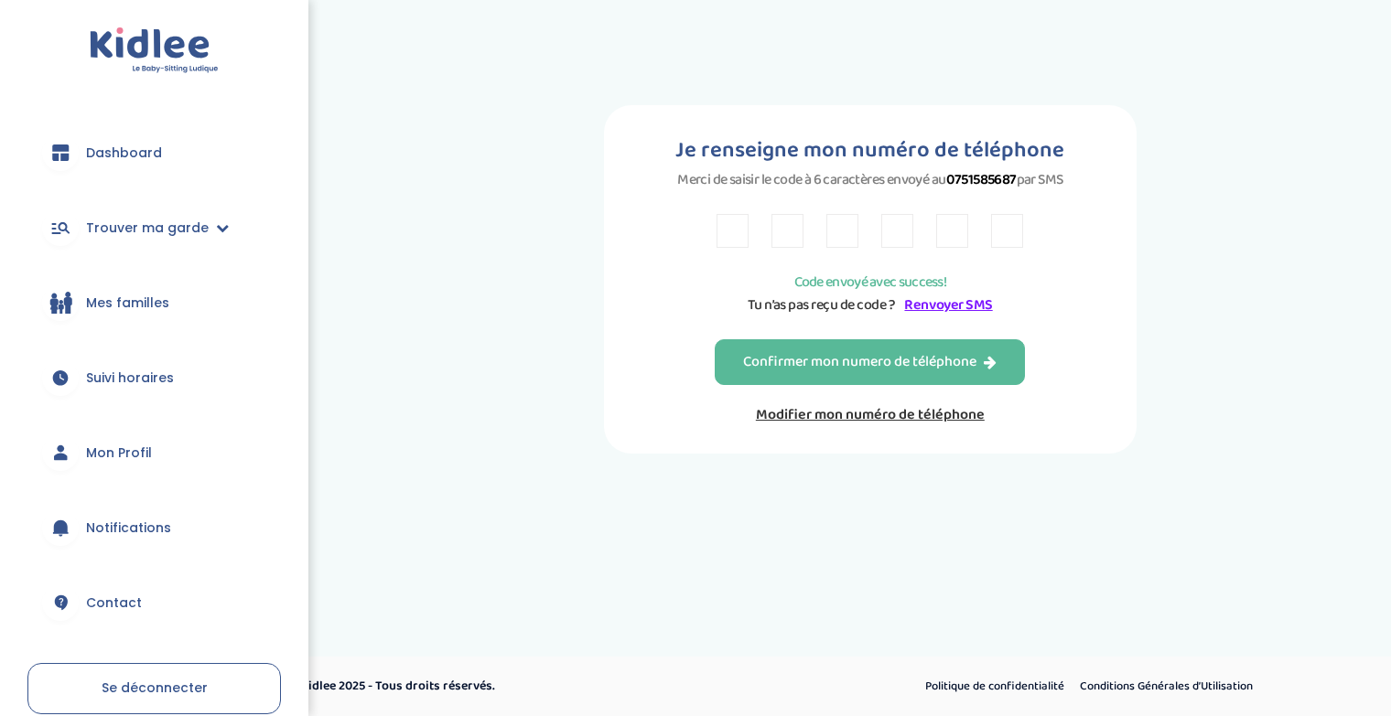
click at [926, 287] on p "Code envoyé avec success!" at bounding box center [870, 282] width 275 height 23
click at [876, 424] on link "Modifier mon numéro de téléphone" at bounding box center [870, 415] width 310 height 23
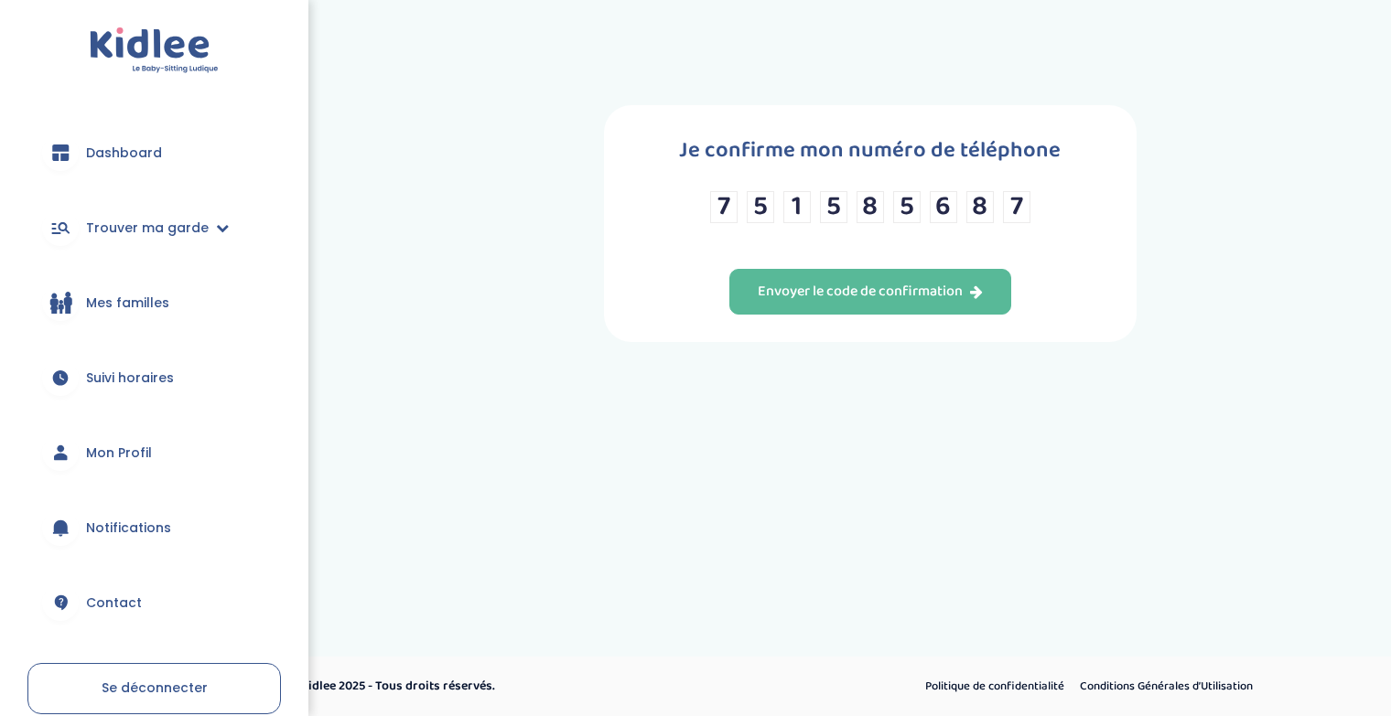
click at [995, 219] on div "7 5 1 5 8 5 6 8 7" at bounding box center [870, 207] width 320 height 32
click at [1000, 204] on div "7 5 1 5 8 5 6 8 7" at bounding box center [870, 207] width 320 height 32
click at [976, 204] on input "8" at bounding box center [979, 207] width 27 height 32
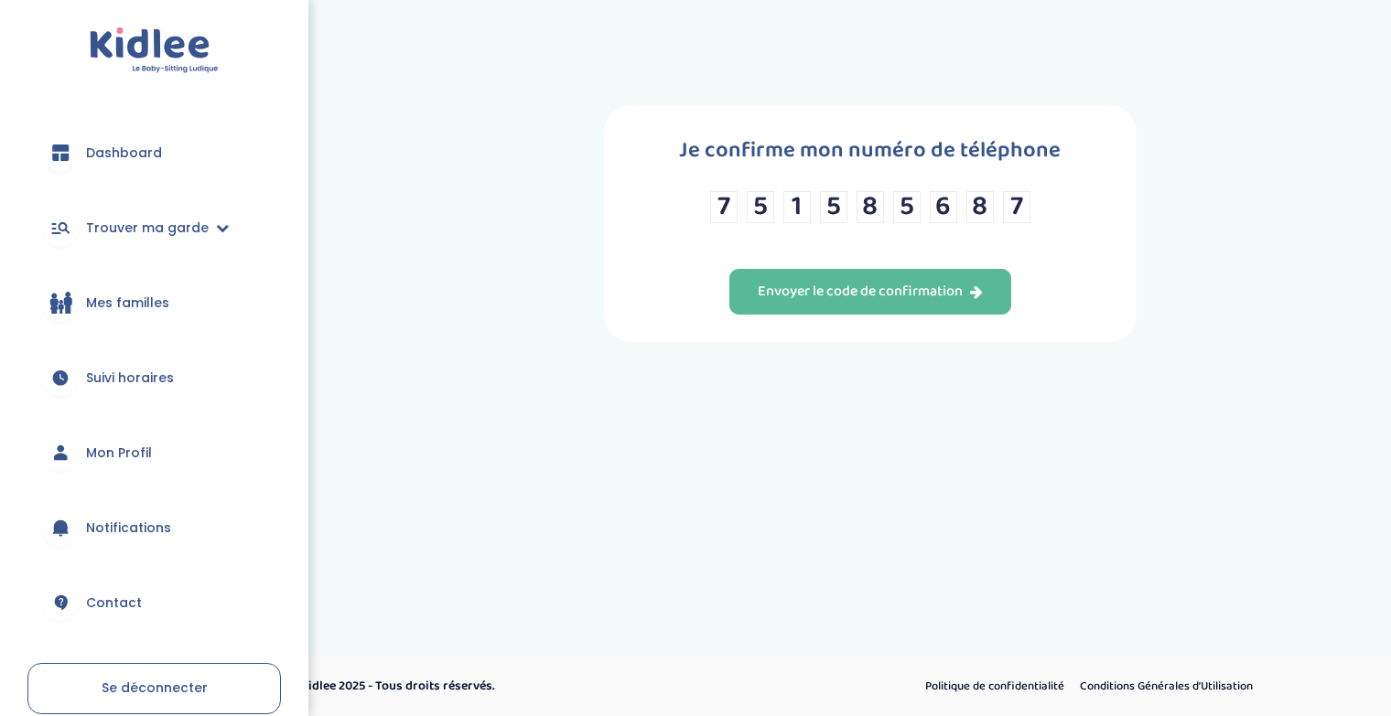
click at [1025, 216] on input "7" at bounding box center [1016, 207] width 27 height 32
type input "7"
type input "8"
type input "1"
type input "9"
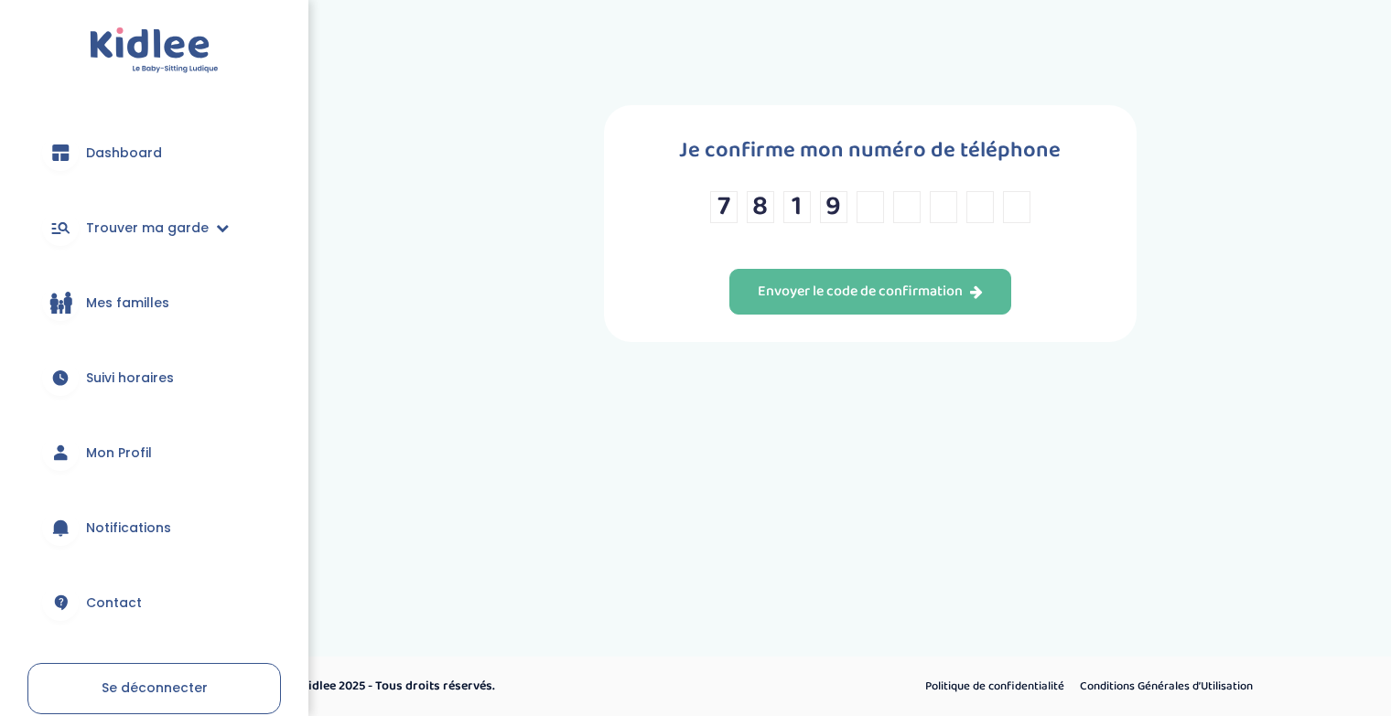
type input "0"
type input "7"
type input "0"
type input "7"
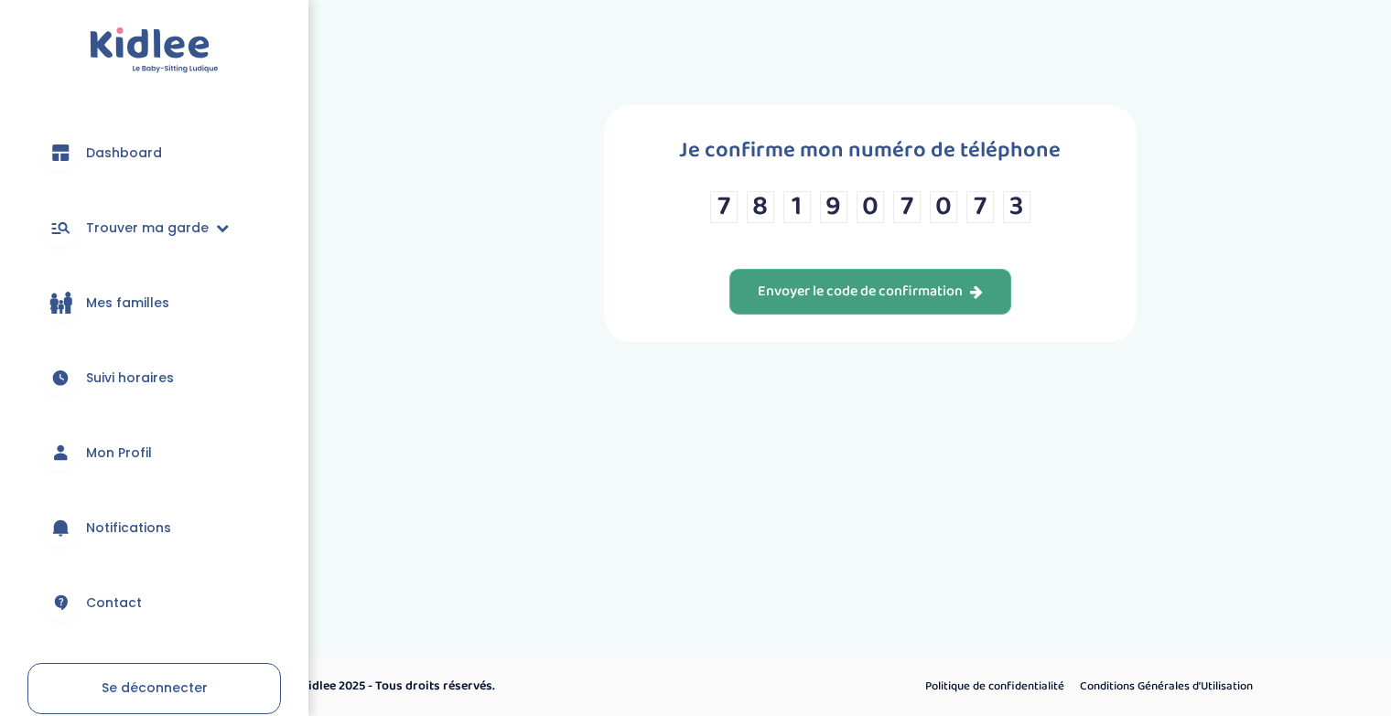
type input "3"
click at [853, 301] on div "Envoyer le code de confirmation" at bounding box center [870, 292] width 225 height 21
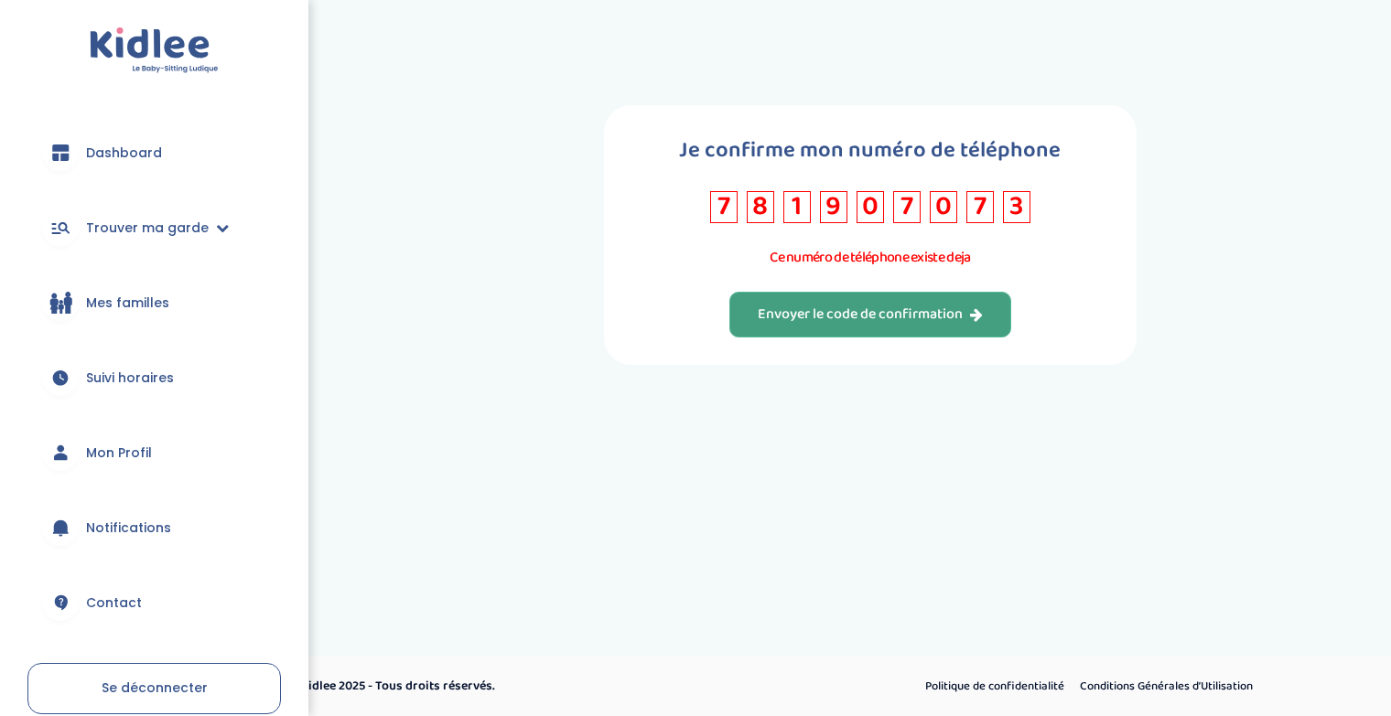
click at [1018, 187] on div "Je confirme mon numéro de téléphone [PHONE_NUMBER] [DATE] numéro de téléphone e…" at bounding box center [870, 235] width 533 height 260
click at [1018, 192] on input "3" at bounding box center [1016, 207] width 27 height 32
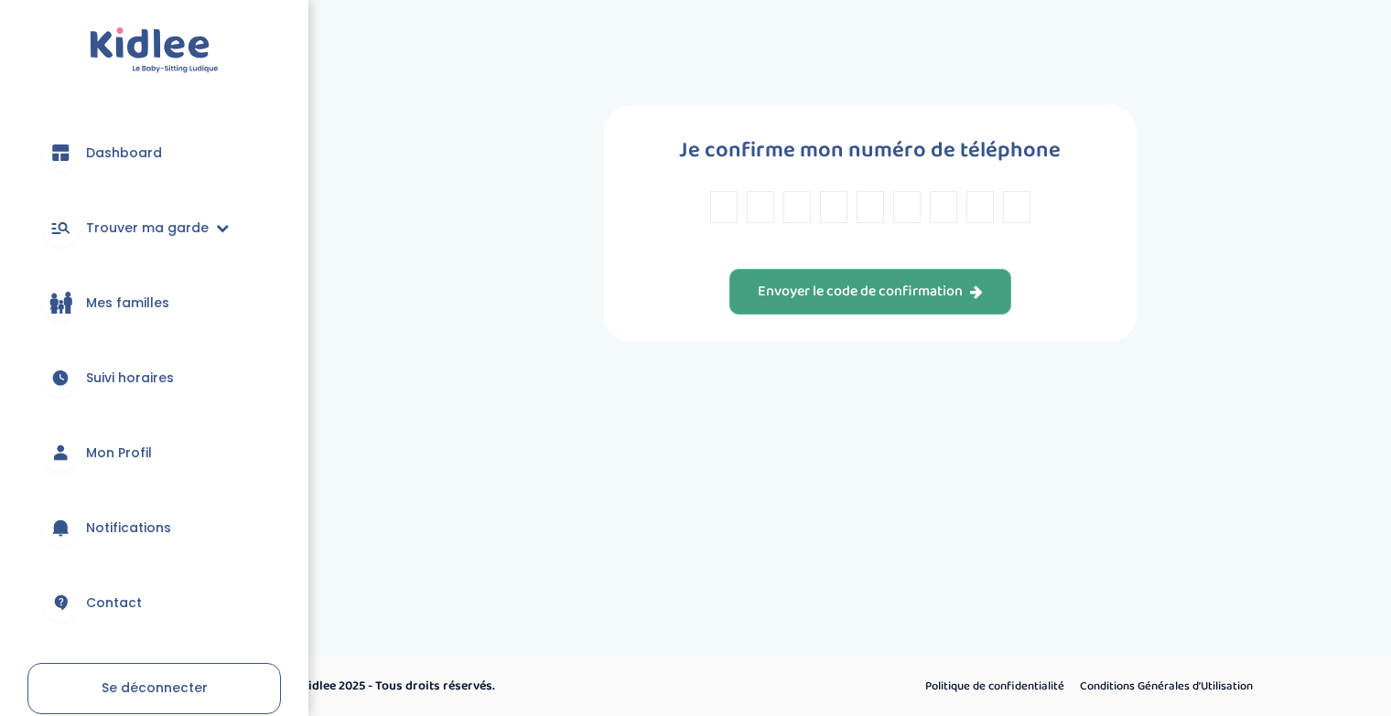
type input "7"
type input "5"
type input "1"
type input "5"
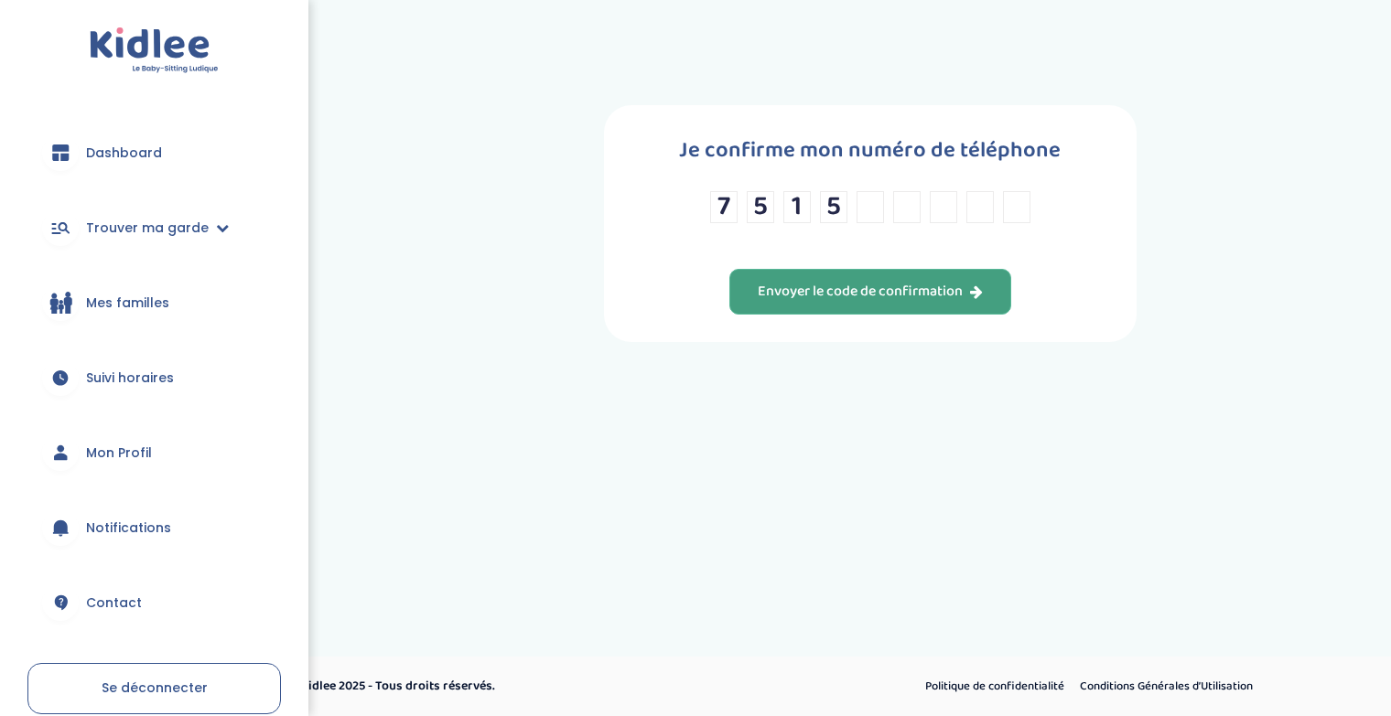
type input "8"
type input "5"
type input "6"
type input "8"
type input "7"
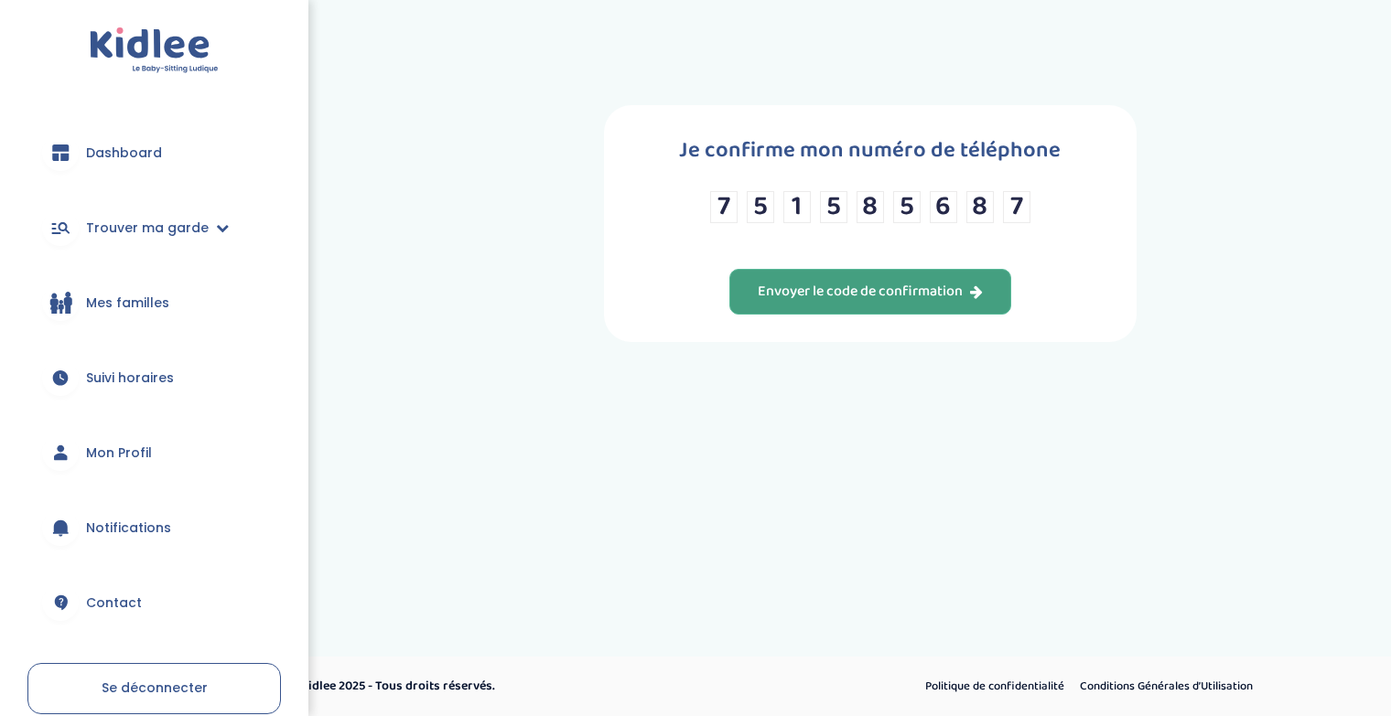
click at [941, 292] on div "Envoyer le code de confirmation" at bounding box center [870, 292] width 225 height 21
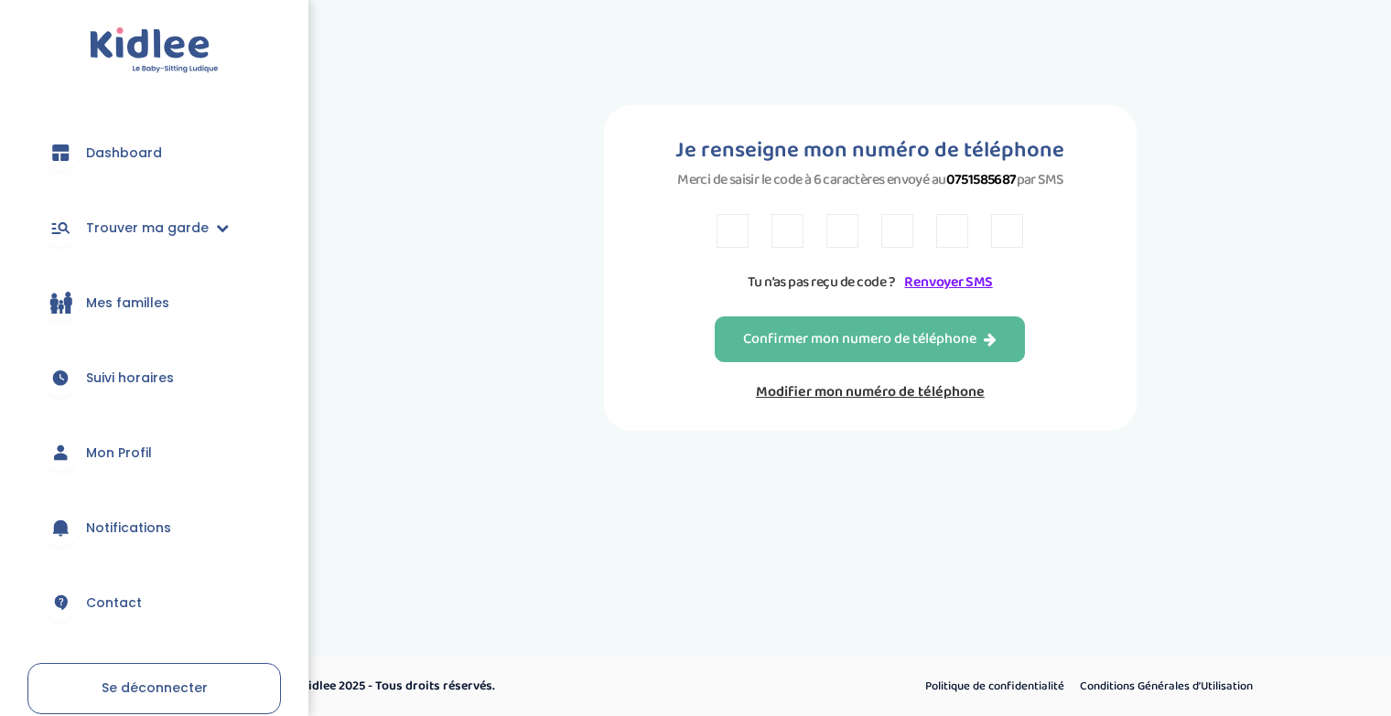
click at [943, 297] on div "Je renseigne mon numéro de téléphone Merci de saisir le code à 6 caractères env…" at bounding box center [870, 268] width 533 height 326
click at [908, 279] on link "Renvoyer SMS" at bounding box center [948, 282] width 88 height 23
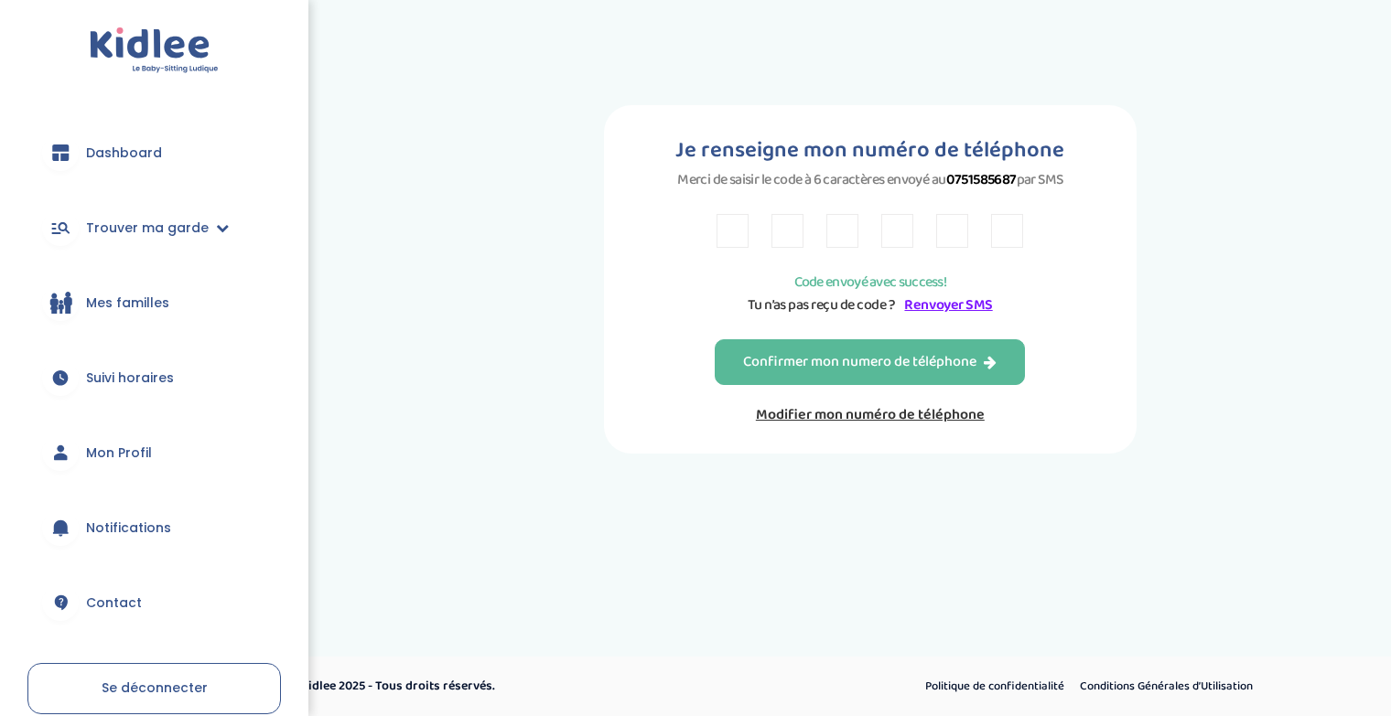
click at [908, 279] on p "Code envoyé avec success!" at bounding box center [870, 282] width 275 height 23
